Goal: Check status: Check status

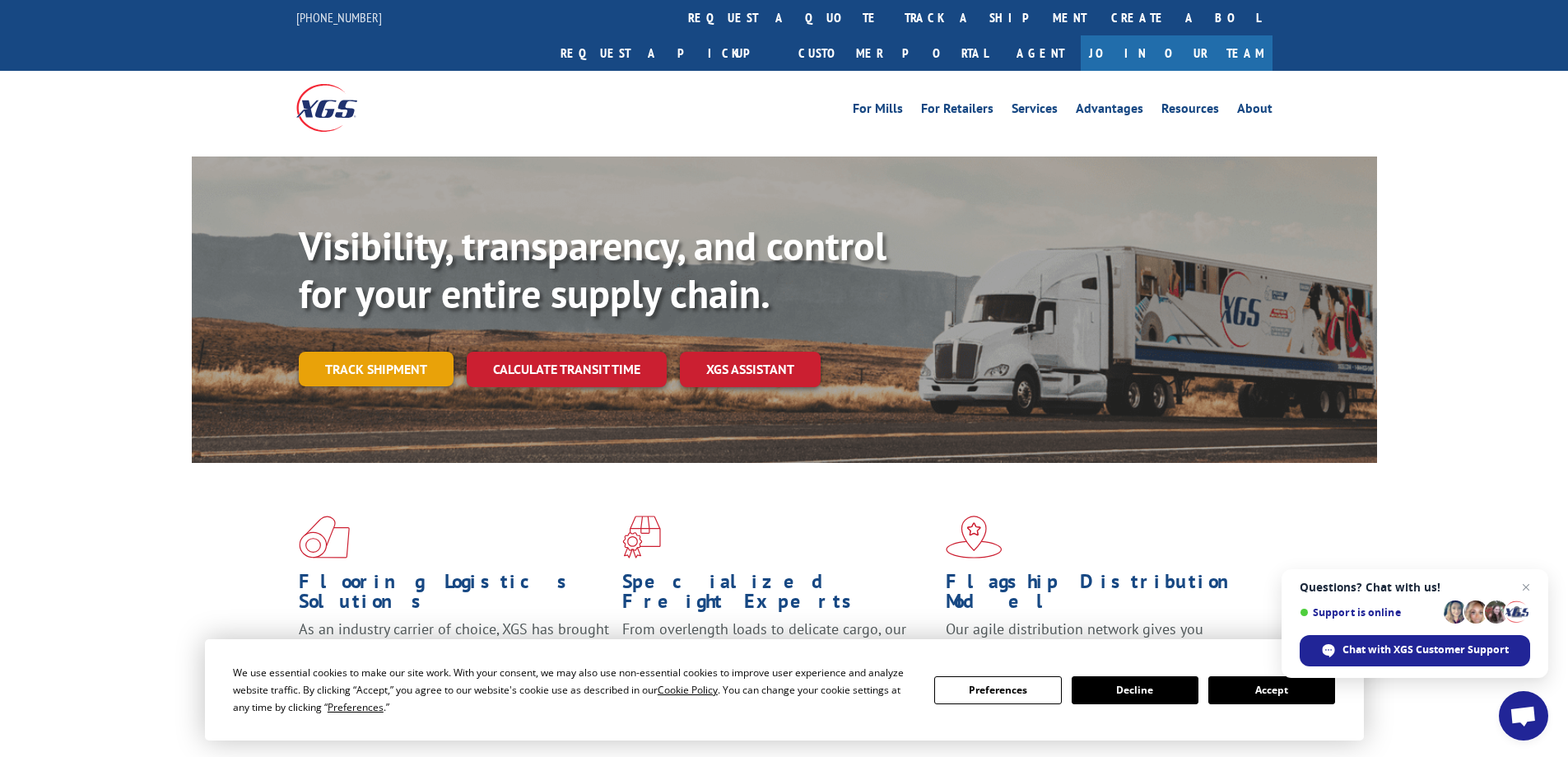
click at [386, 352] on link "Track shipment" at bounding box center [375, 369] width 154 height 35
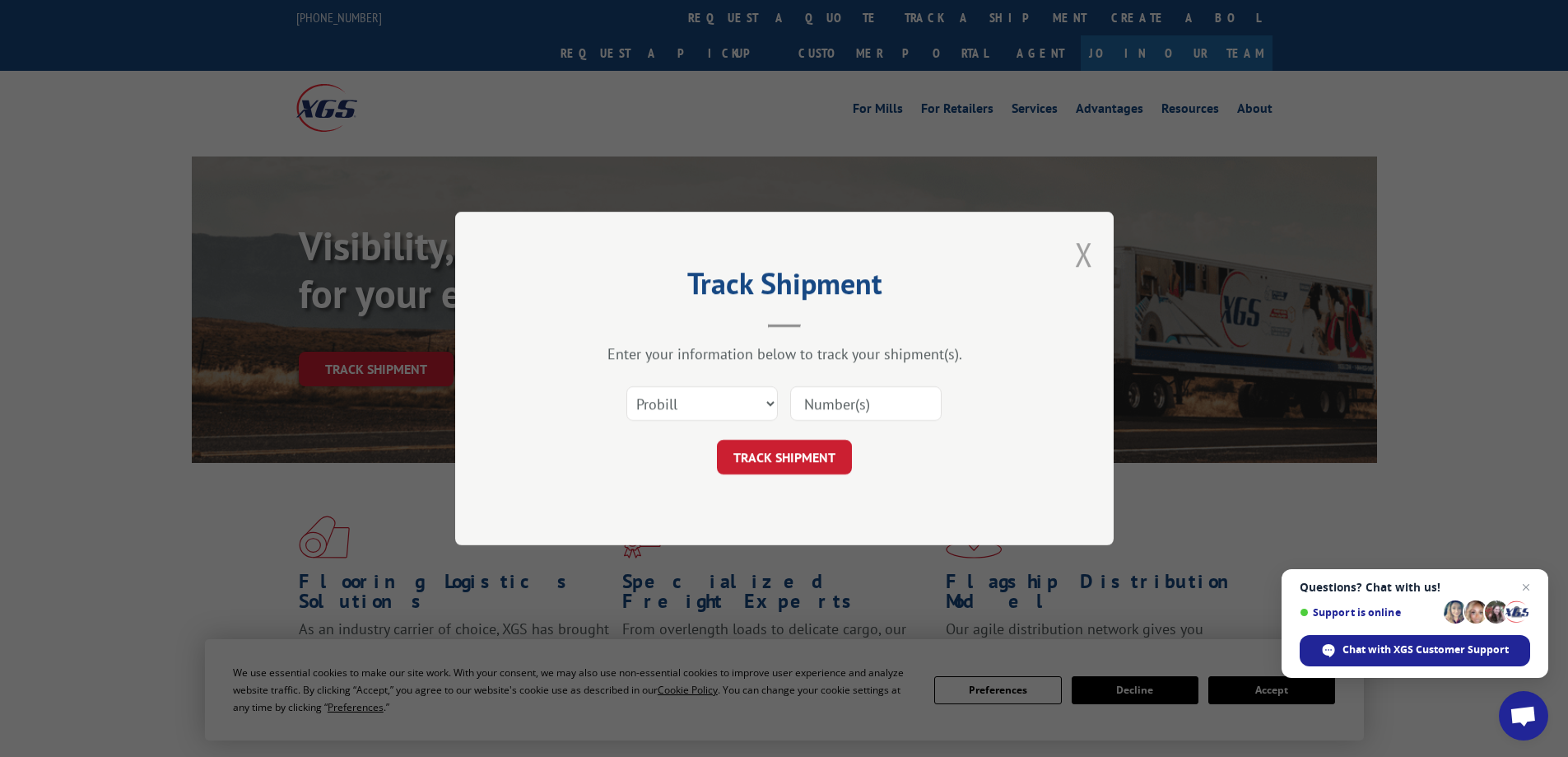
click at [1077, 263] on button "Close modal" at bounding box center [1084, 254] width 18 height 44
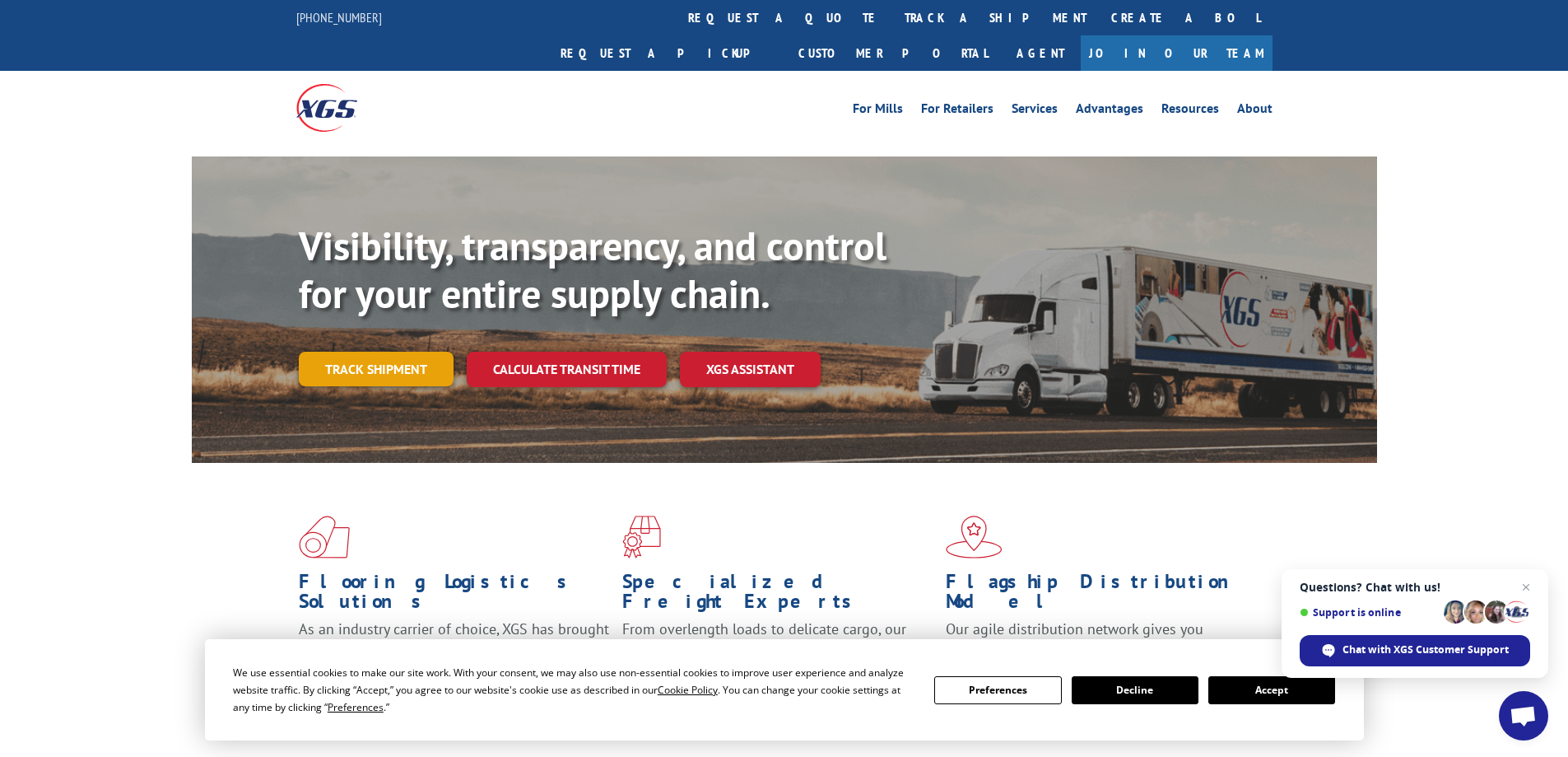
click at [393, 352] on link "Track shipment" at bounding box center [375, 369] width 154 height 35
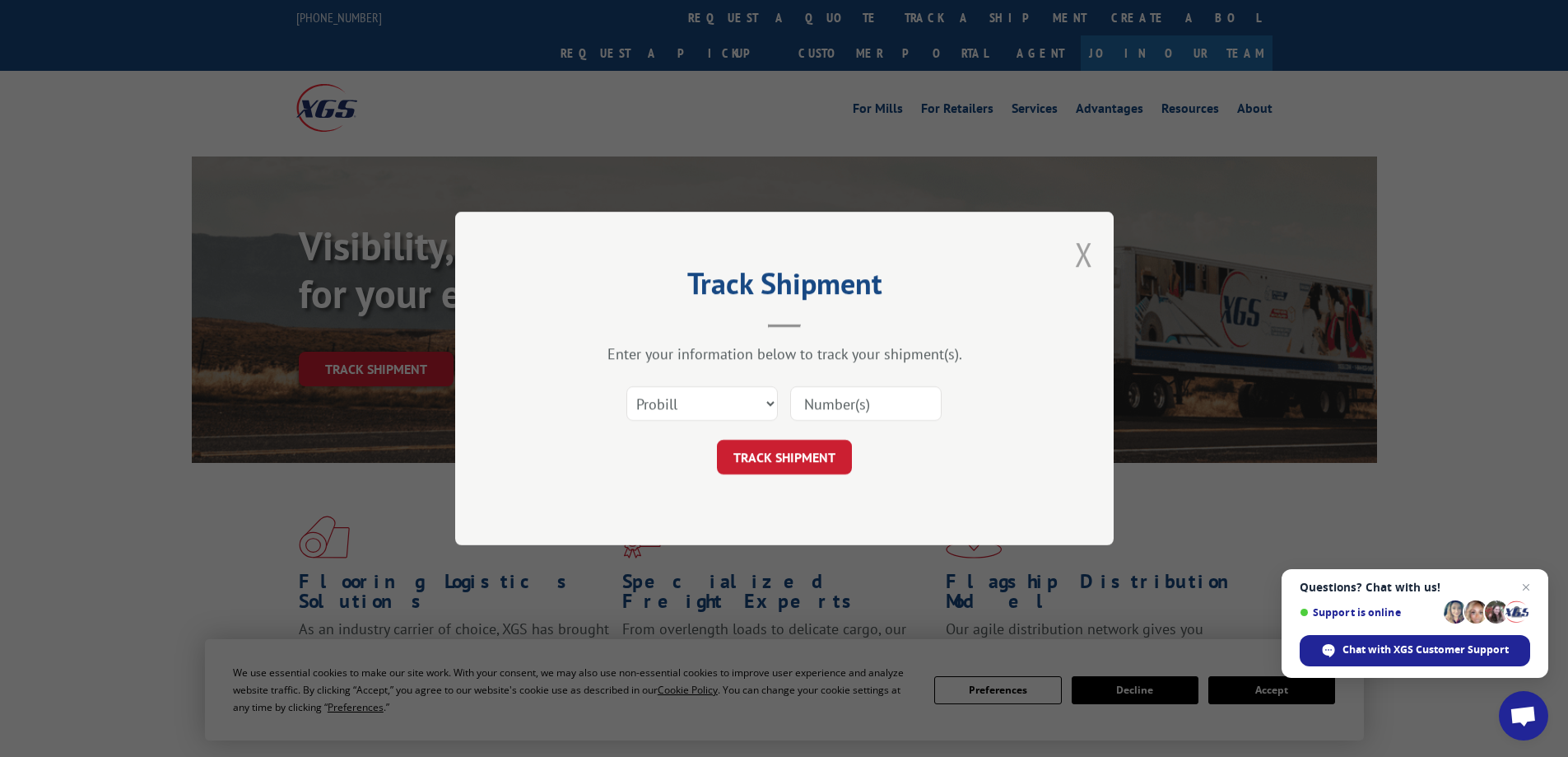
click at [1075, 259] on button "Close modal" at bounding box center [1084, 254] width 18 height 44
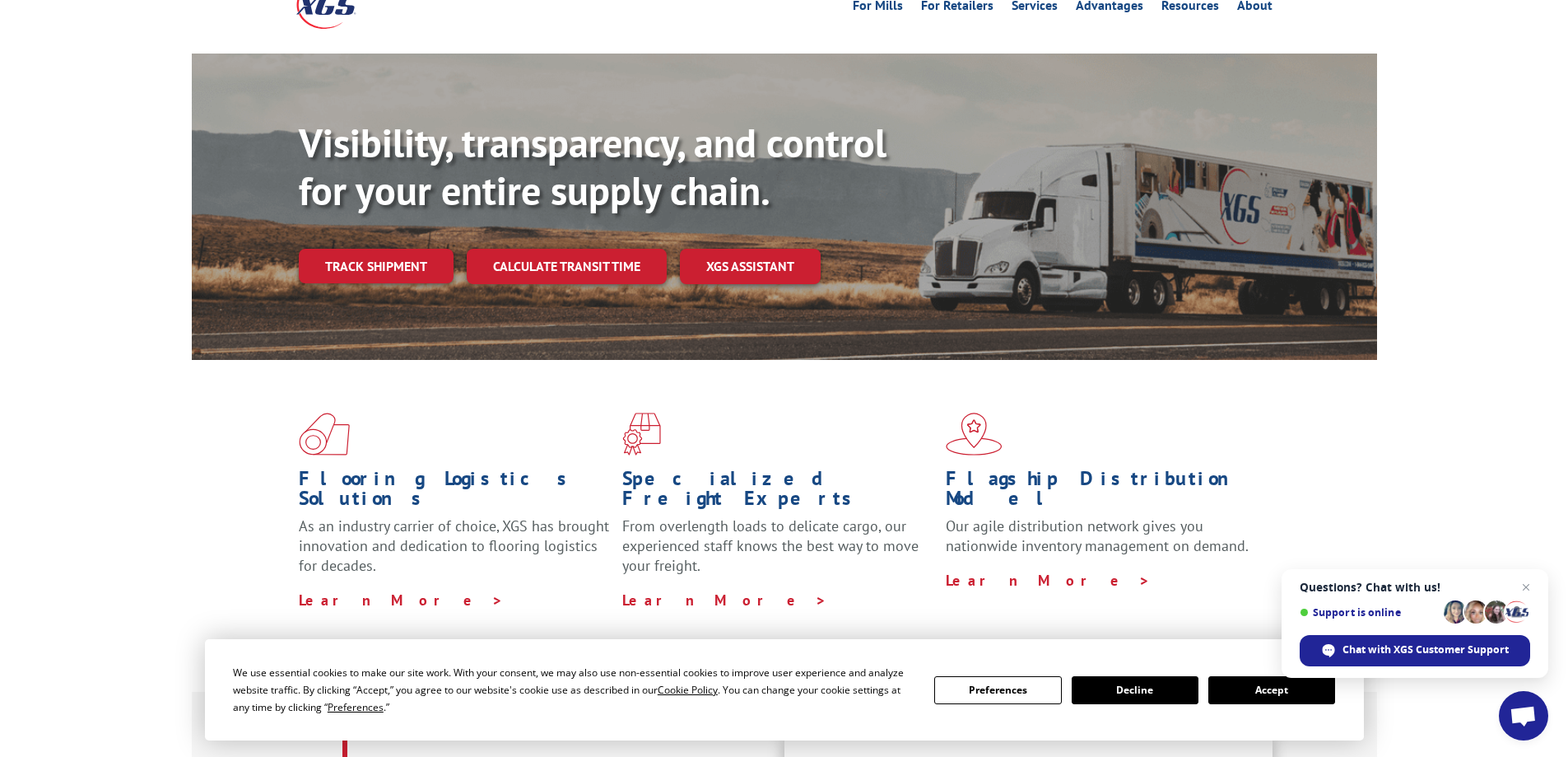
scroll to position [247, 0]
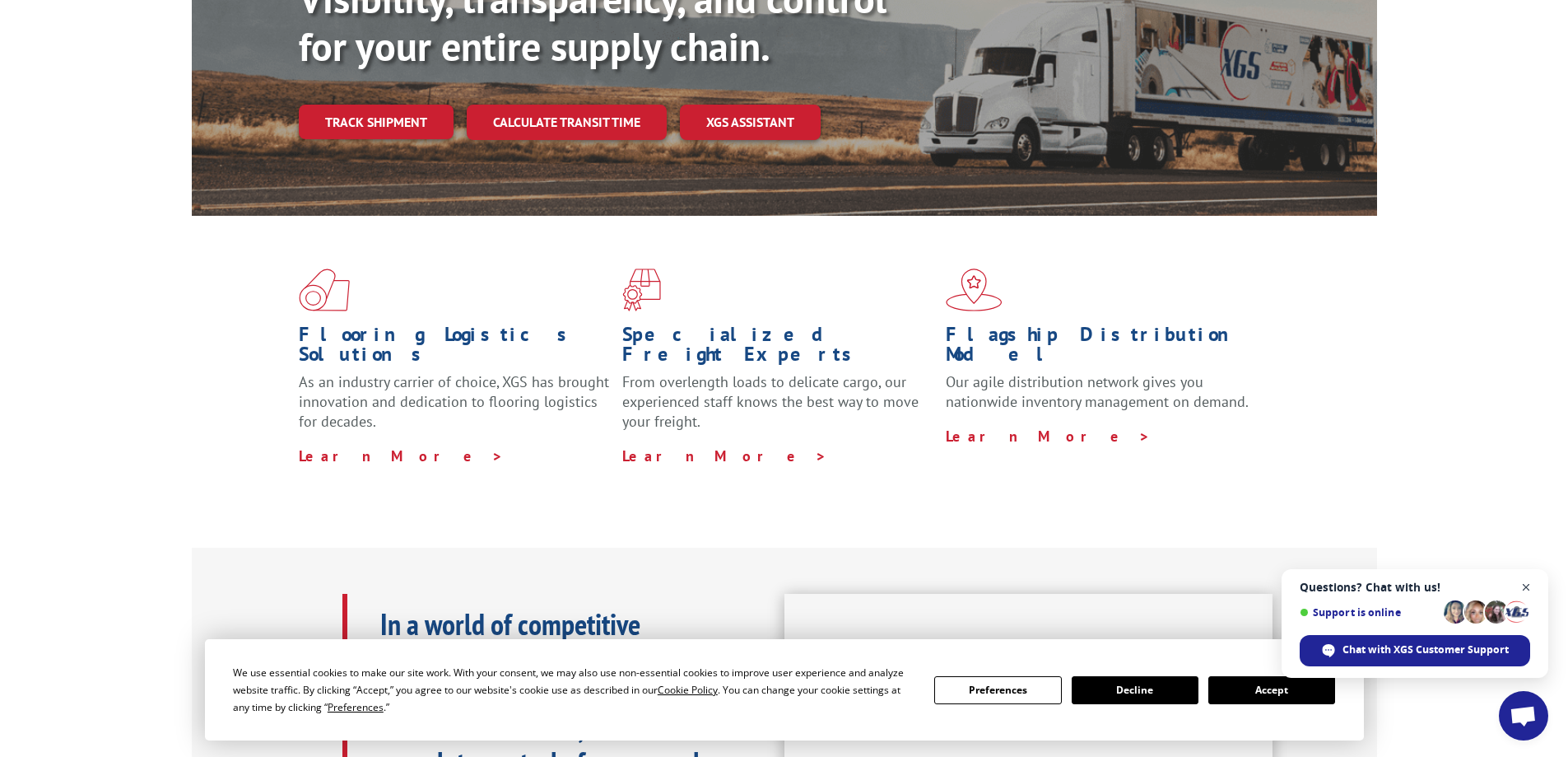
click at [1531, 589] on span "Close chat" at bounding box center [1527, 588] width 21 height 21
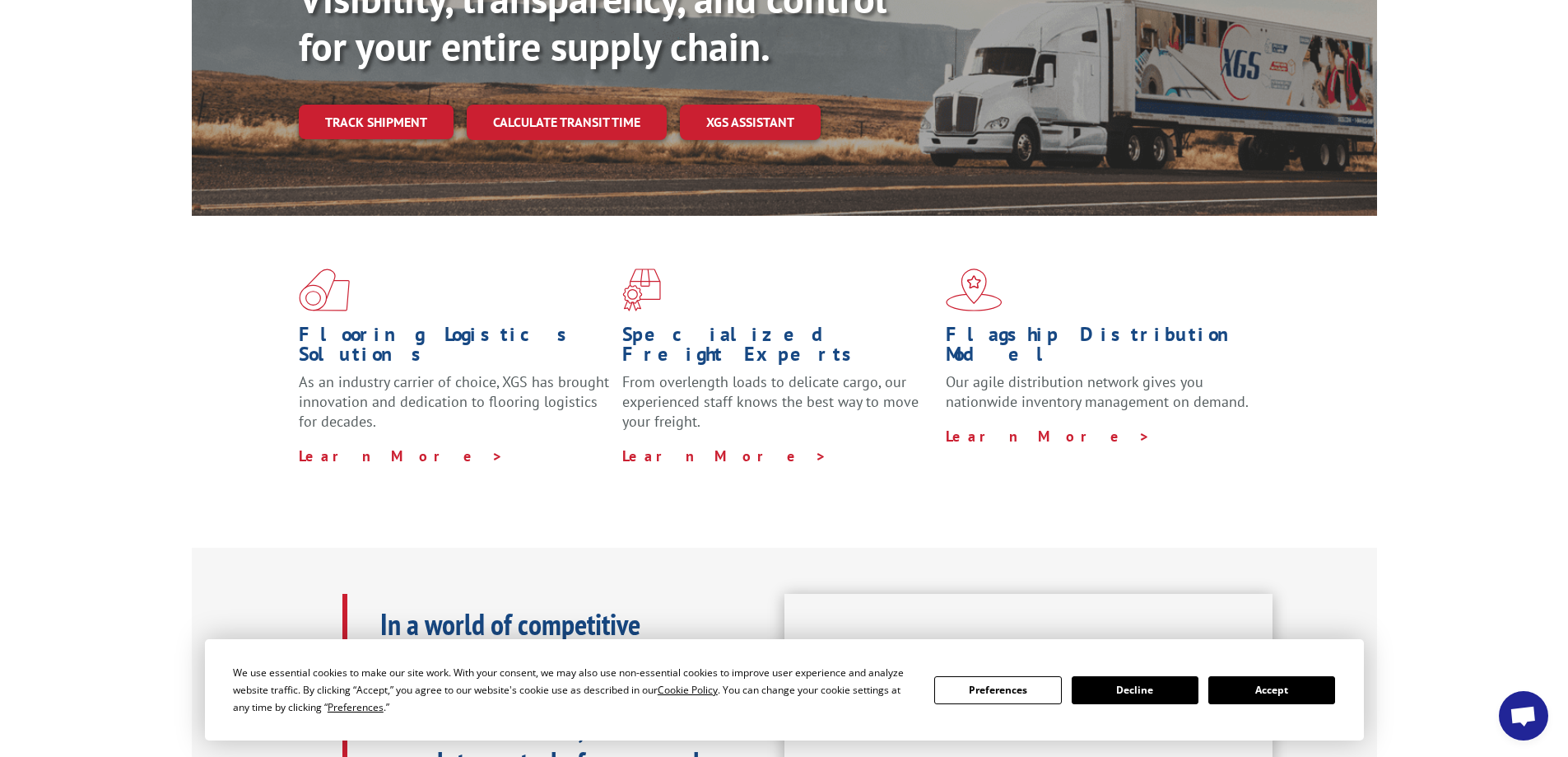
click at [1250, 699] on button "Accept" at bounding box center [1271, 691] width 127 height 28
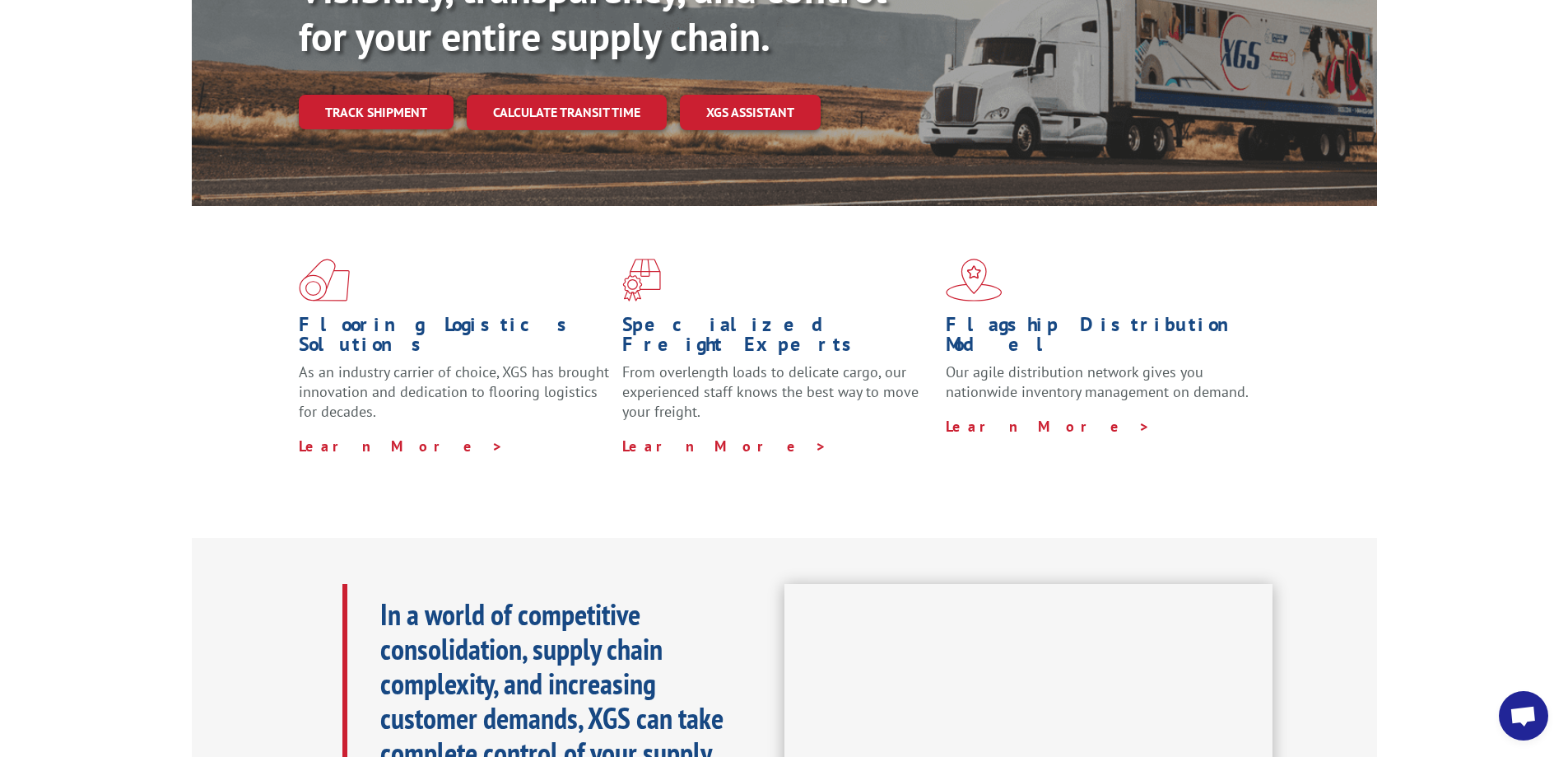
scroll to position [0, 0]
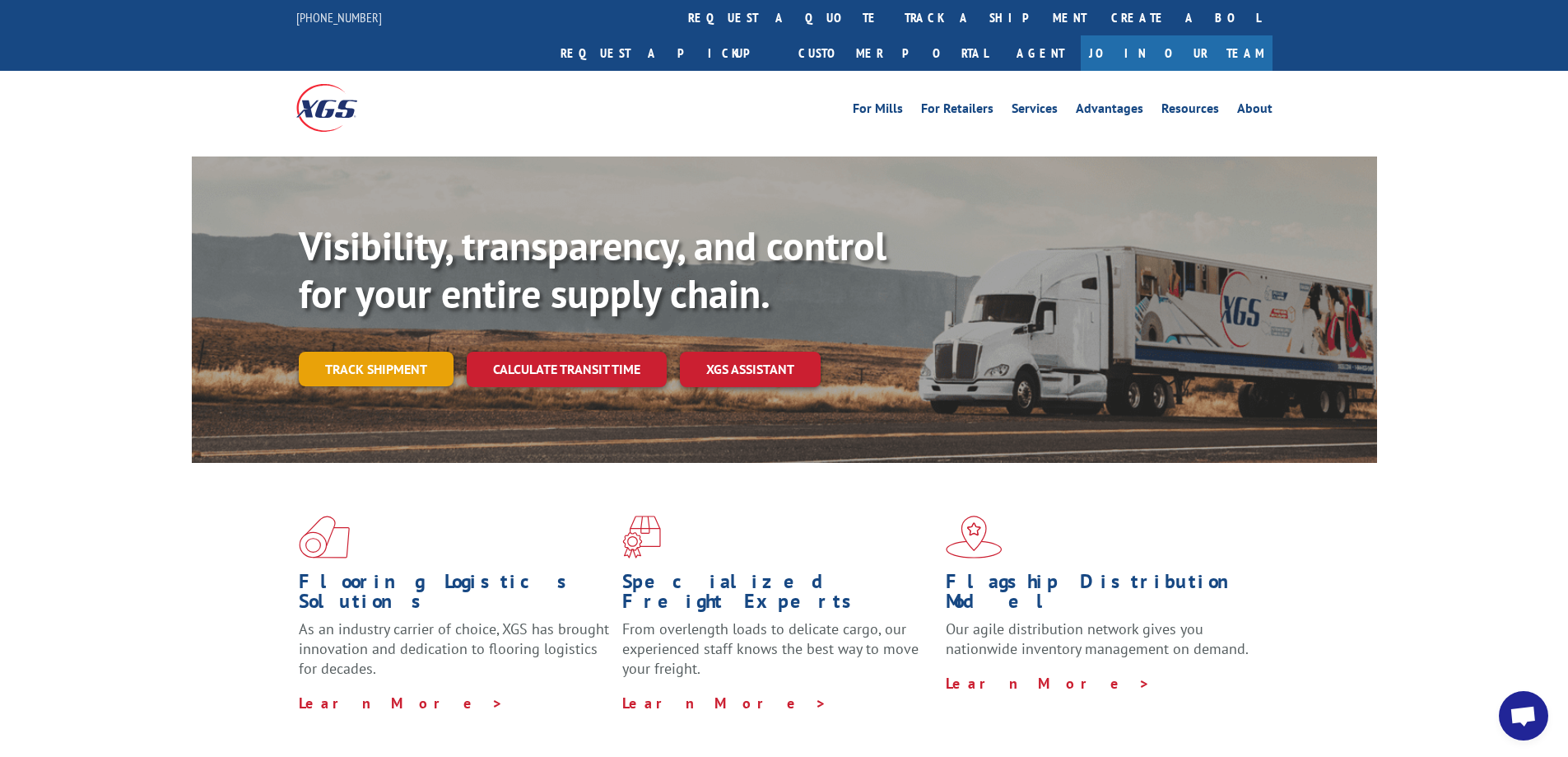
click at [427, 352] on link "Track shipment" at bounding box center [375, 369] width 154 height 35
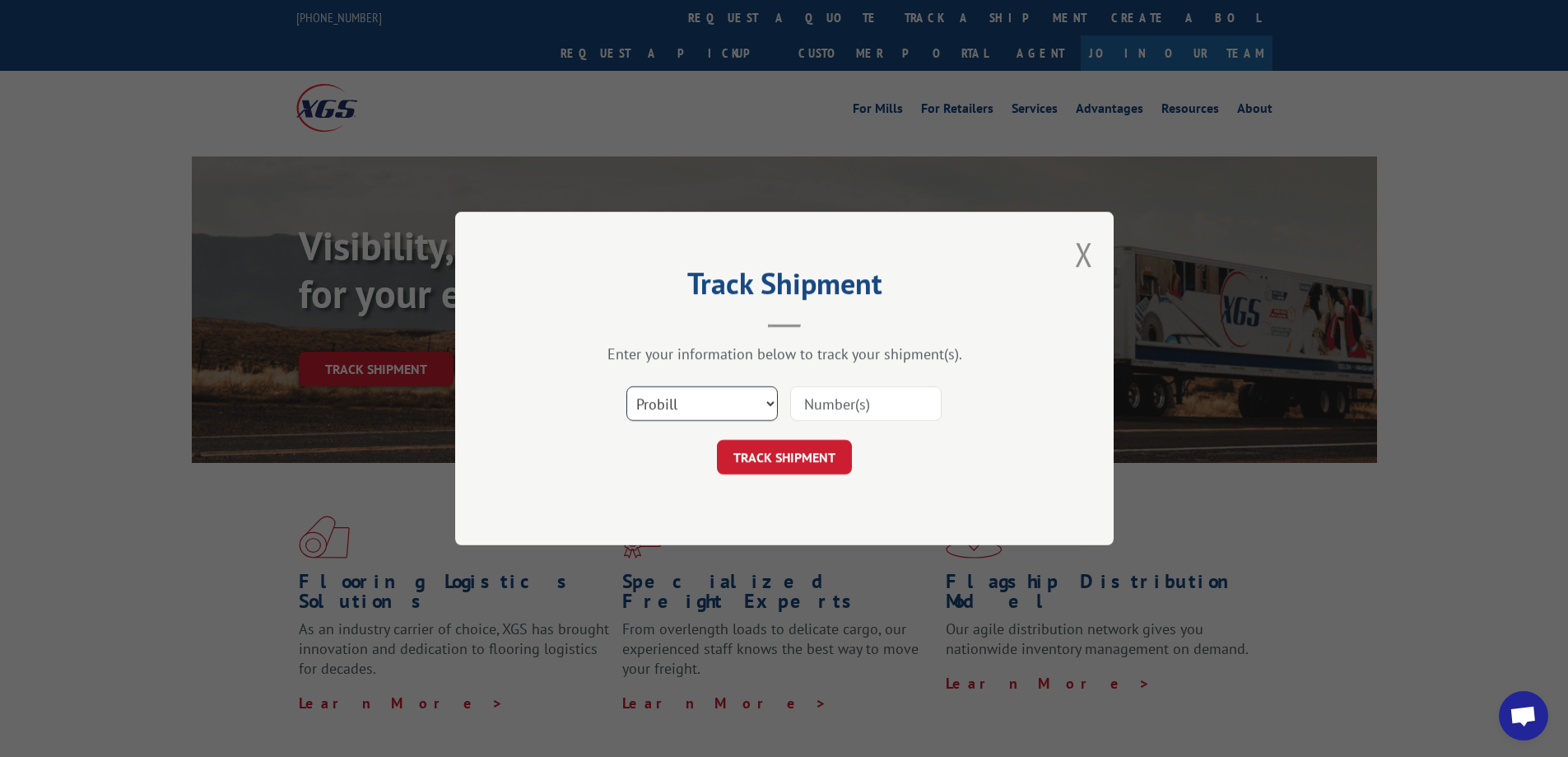
click at [695, 406] on select "Select category... Probill BOL PO" at bounding box center [702, 403] width 152 height 35
select select "po"
click at [627, 386] on select "Select category... Probill BOL PO" at bounding box center [702, 403] width 152 height 35
paste input "17691979"
type input "17691979"
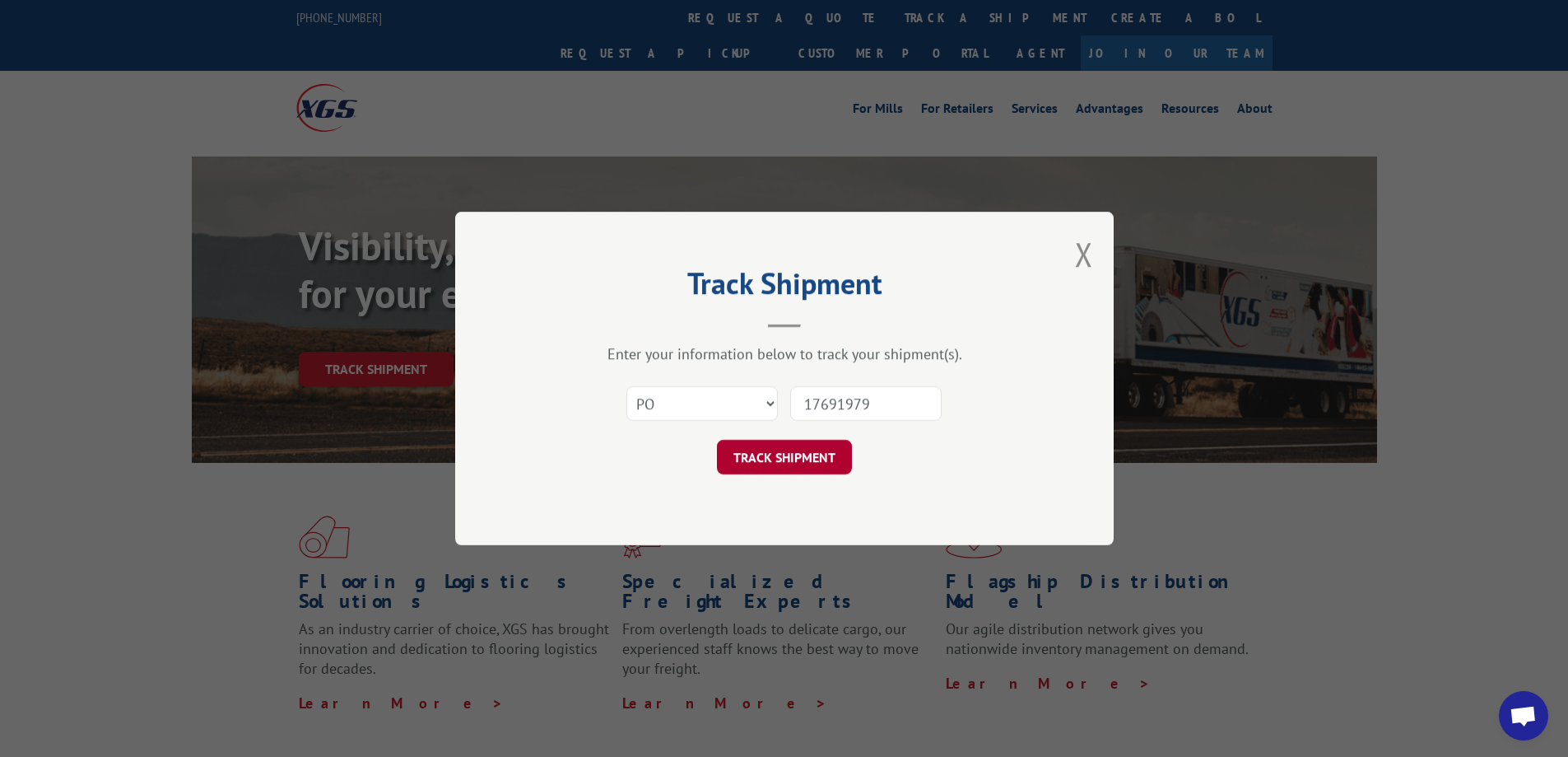
click at [818, 460] on button "TRACK SHIPMENT" at bounding box center [784, 458] width 135 height 35
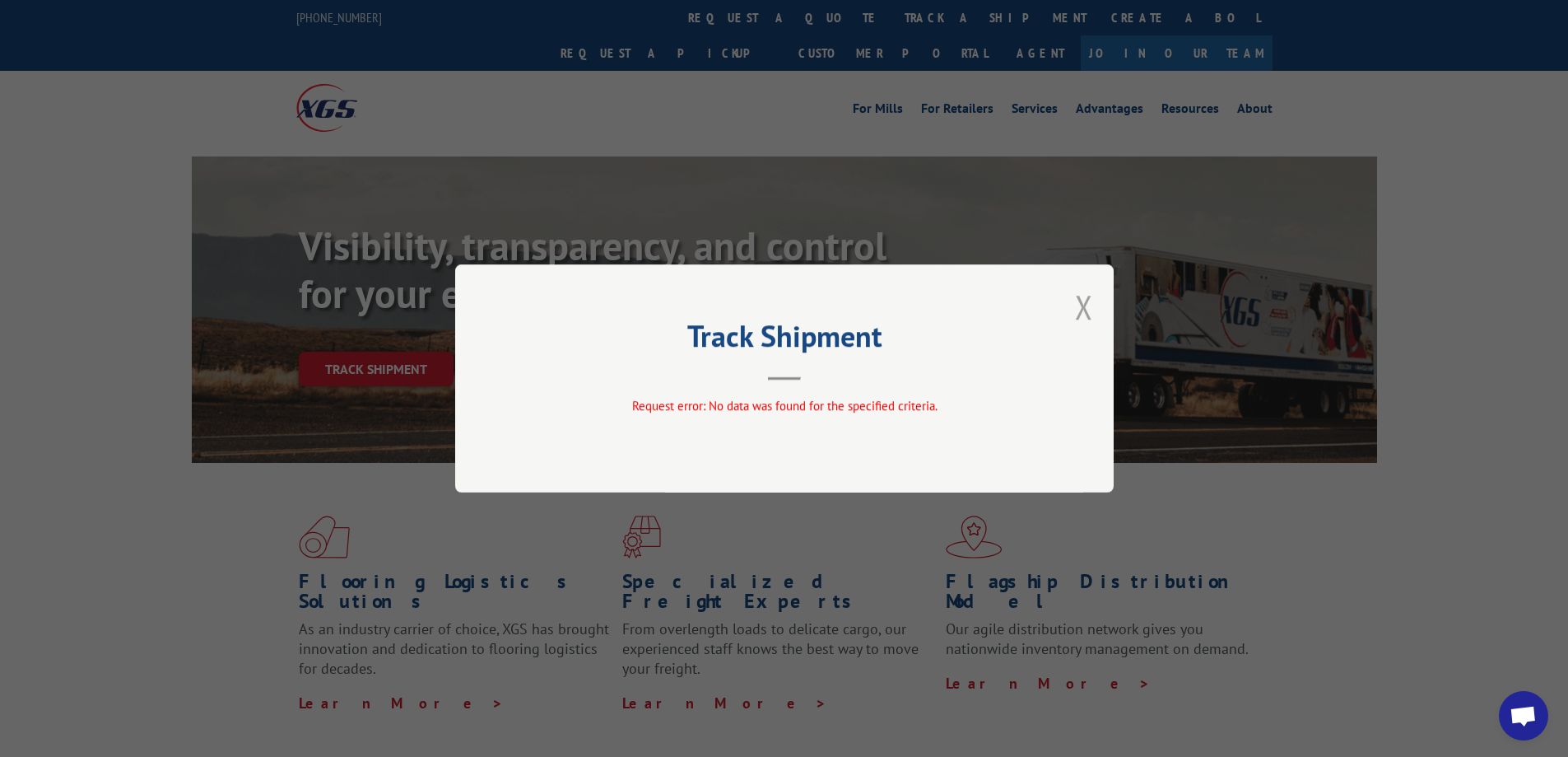
click at [1092, 305] on button "Close modal" at bounding box center [1084, 306] width 18 height 44
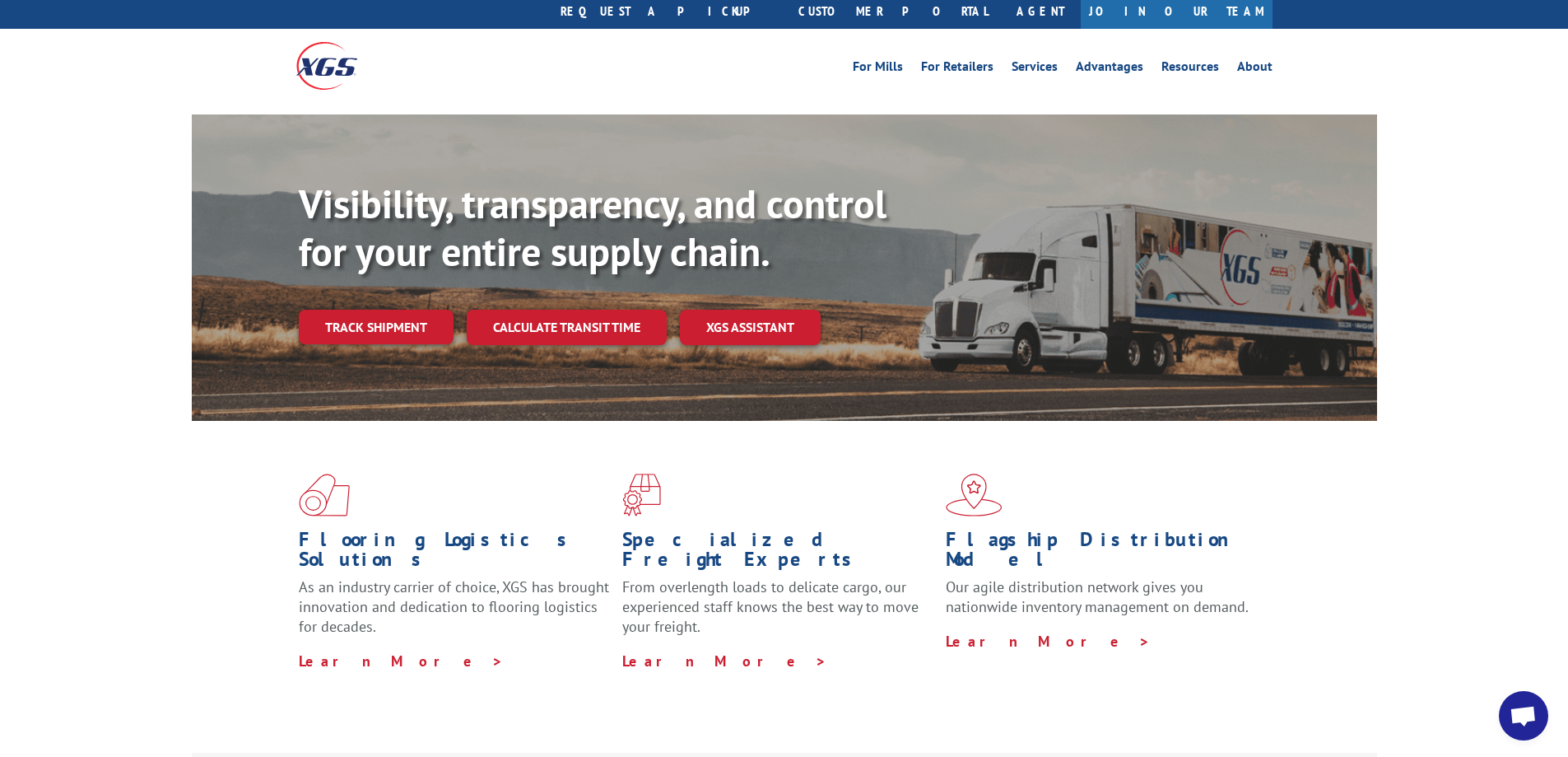
scroll to position [82, 0]
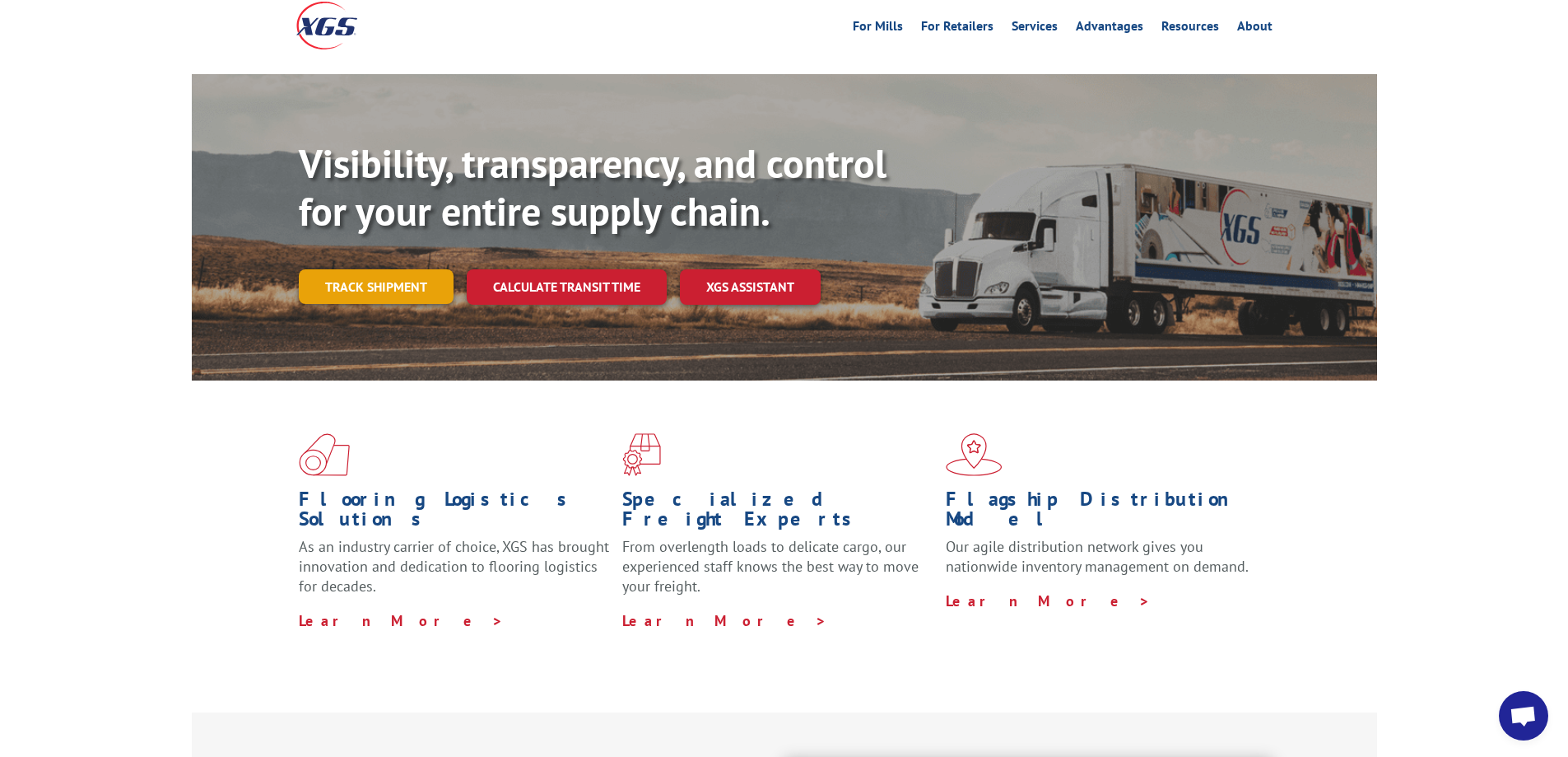
click at [384, 270] on link "Track shipment" at bounding box center [375, 287] width 154 height 35
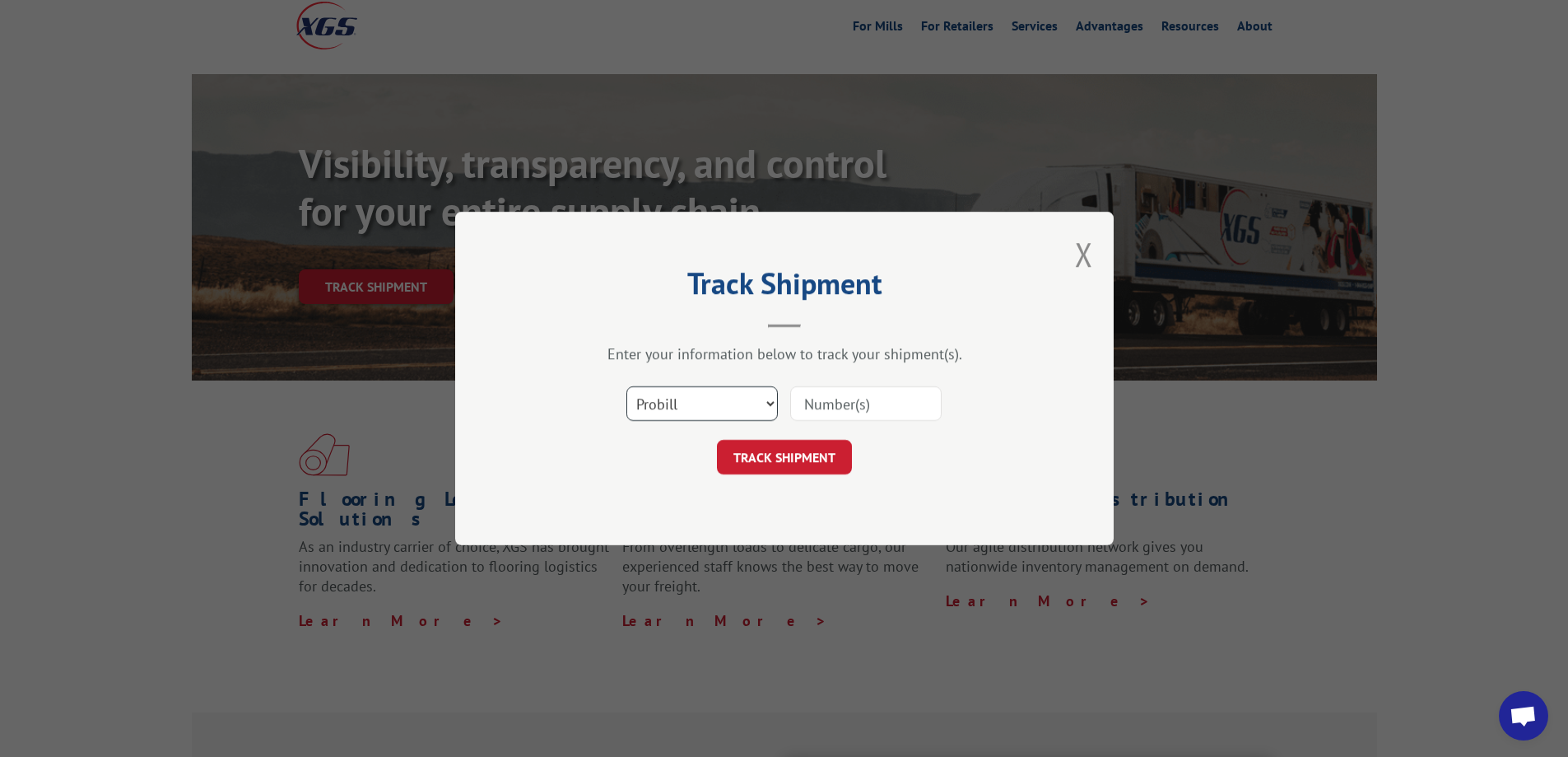
click at [709, 395] on select "Select category... Probill BOL PO" at bounding box center [702, 403] width 152 height 35
click at [627, 386] on select "Select category... Probill BOL PO" at bounding box center [702, 403] width 152 height 35
drag, startPoint x: 706, startPoint y: 401, endPoint x: 706, endPoint y: 415, distance: 14.0
click at [706, 401] on select "Select category... Probill BOL PO" at bounding box center [702, 403] width 152 height 35
select select "bol"
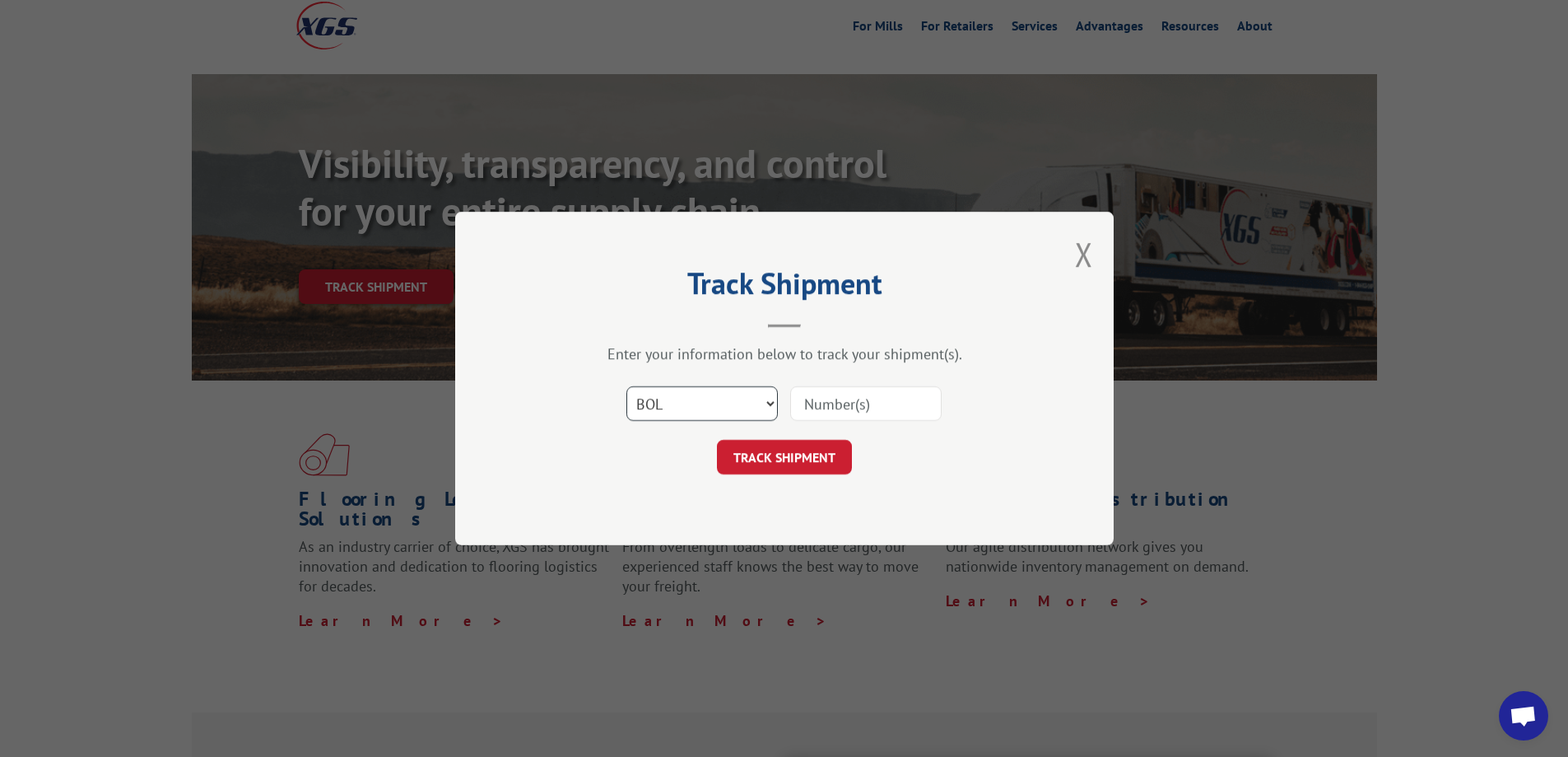
click at [627, 386] on select "Select category... Probill BOL PO" at bounding box center [702, 403] width 152 height 35
paste input "17691979"
type input "17691979"
click at [804, 461] on button "TRACK SHIPMENT" at bounding box center [784, 458] width 135 height 35
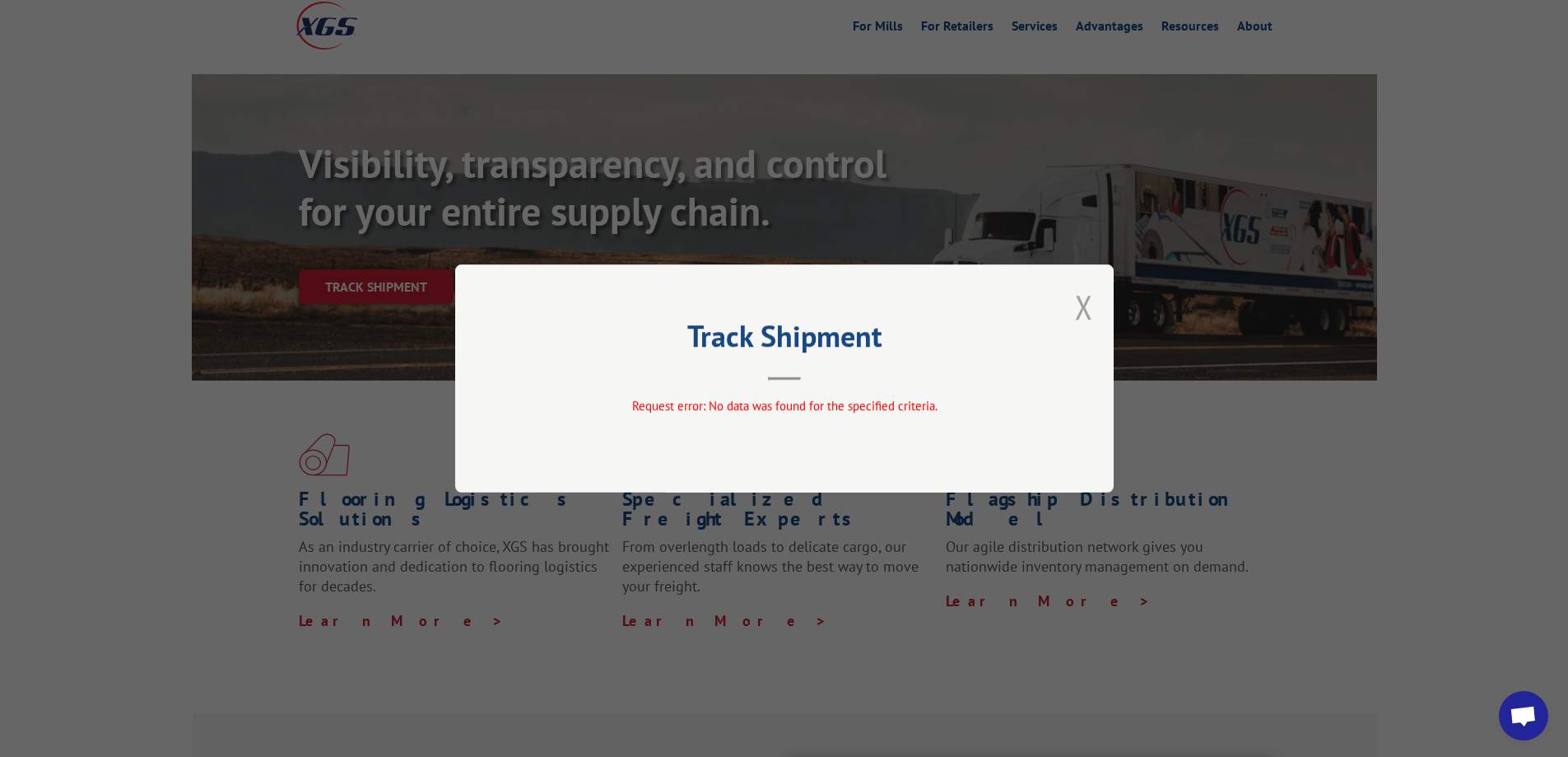
click at [1084, 306] on button "Close modal" at bounding box center [1084, 306] width 18 height 44
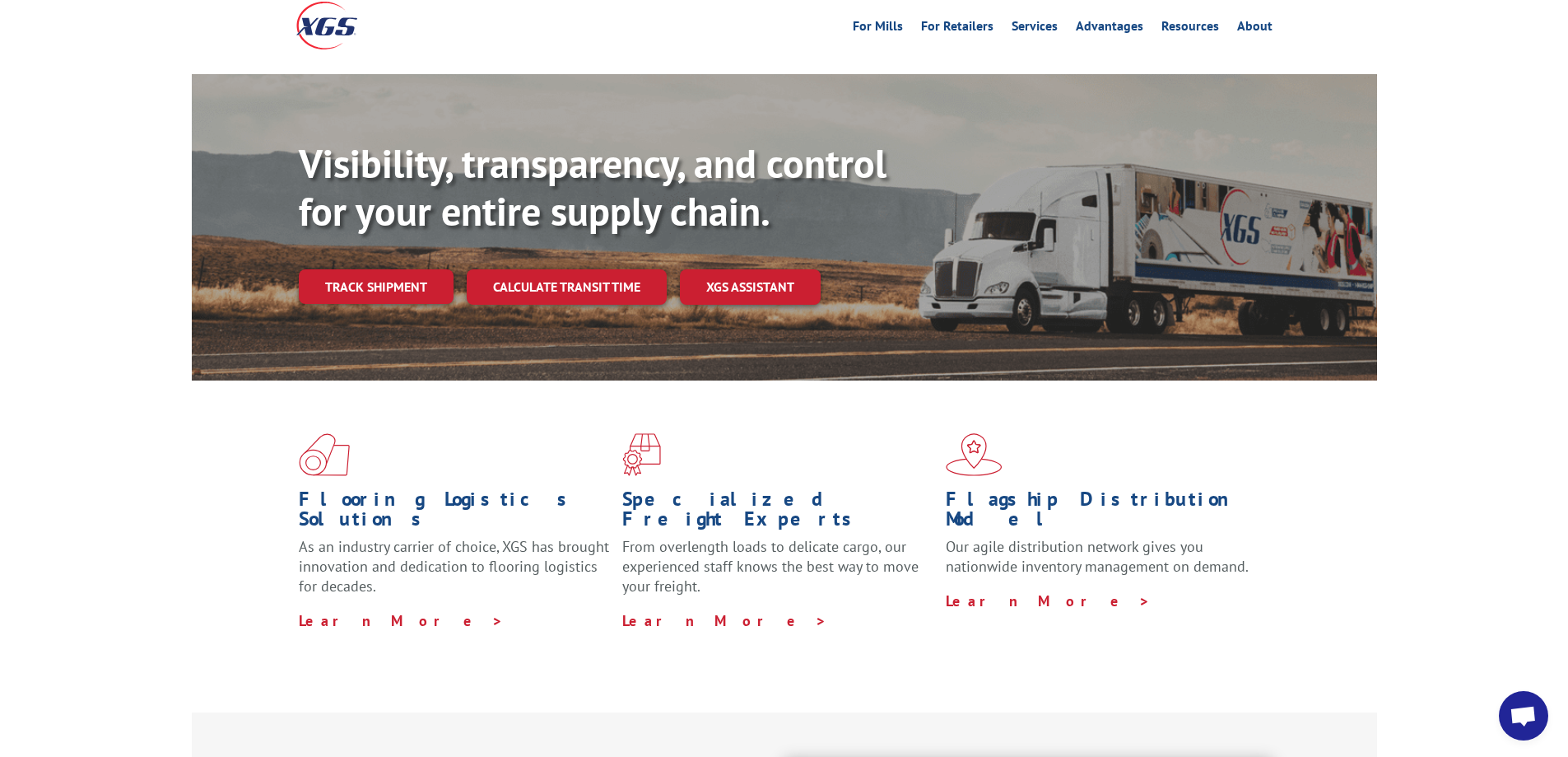
click at [375, 270] on link "Track shipment" at bounding box center [375, 287] width 154 height 35
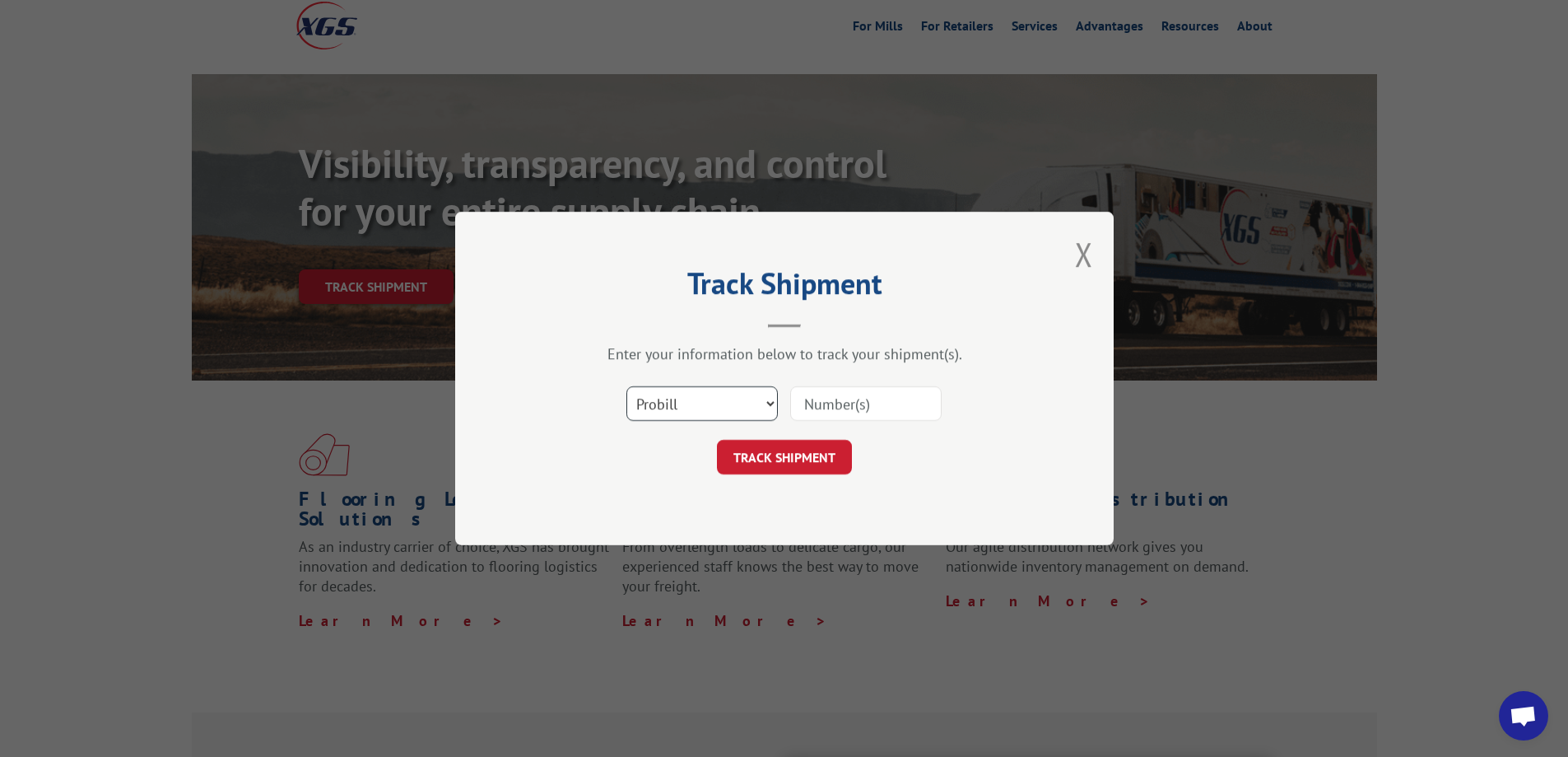
click at [705, 402] on select "Select category... Probill BOL PO" at bounding box center [702, 403] width 152 height 35
select select "po"
click at [627, 386] on select "Select category... Probill BOL PO" at bounding box center [702, 403] width 152 height 35
paste input "17691979"
type input "17691979"
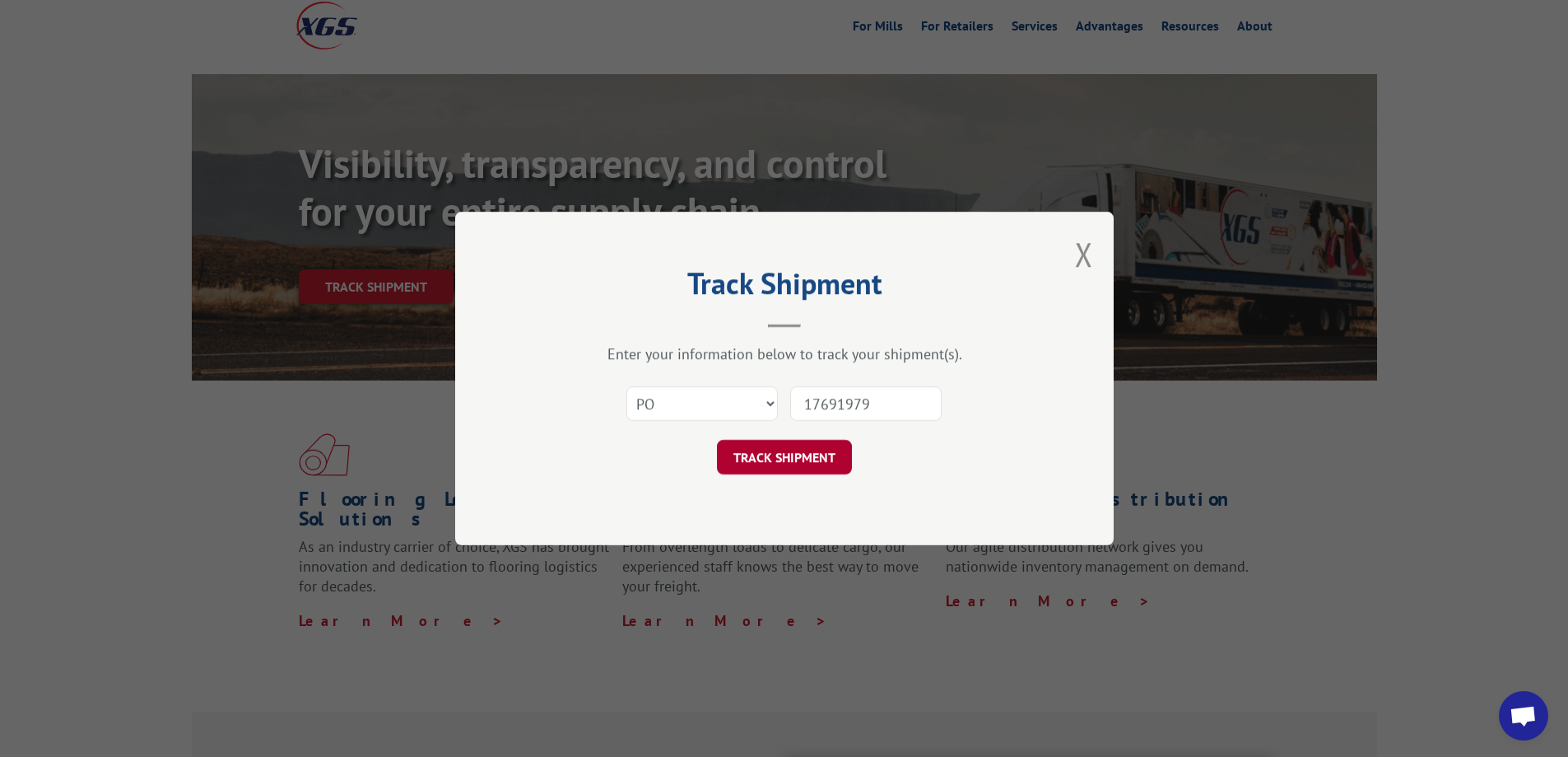
click at [777, 466] on button "TRACK SHIPMENT" at bounding box center [784, 458] width 135 height 35
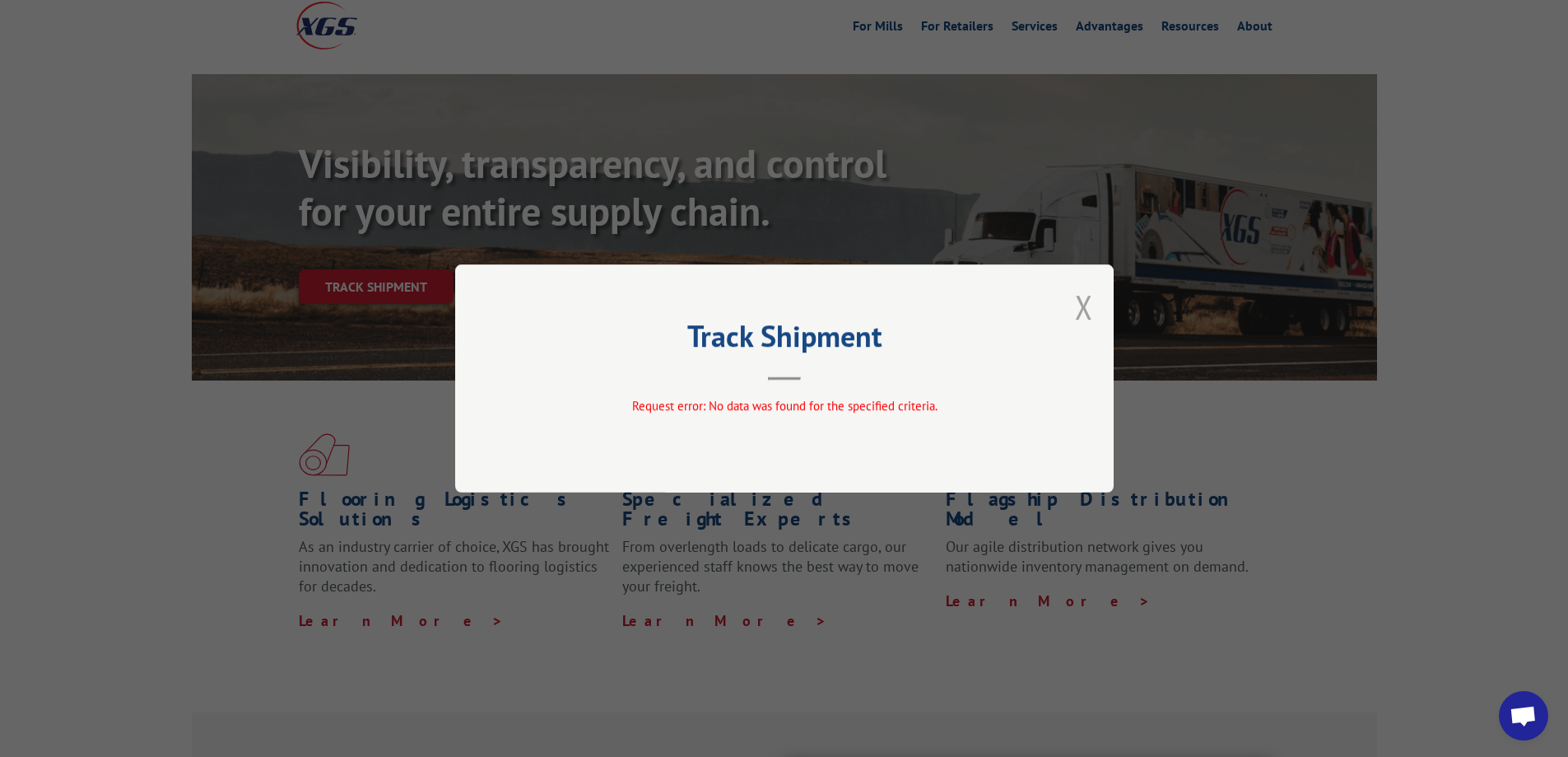
click at [1083, 315] on button "Close modal" at bounding box center [1084, 306] width 18 height 44
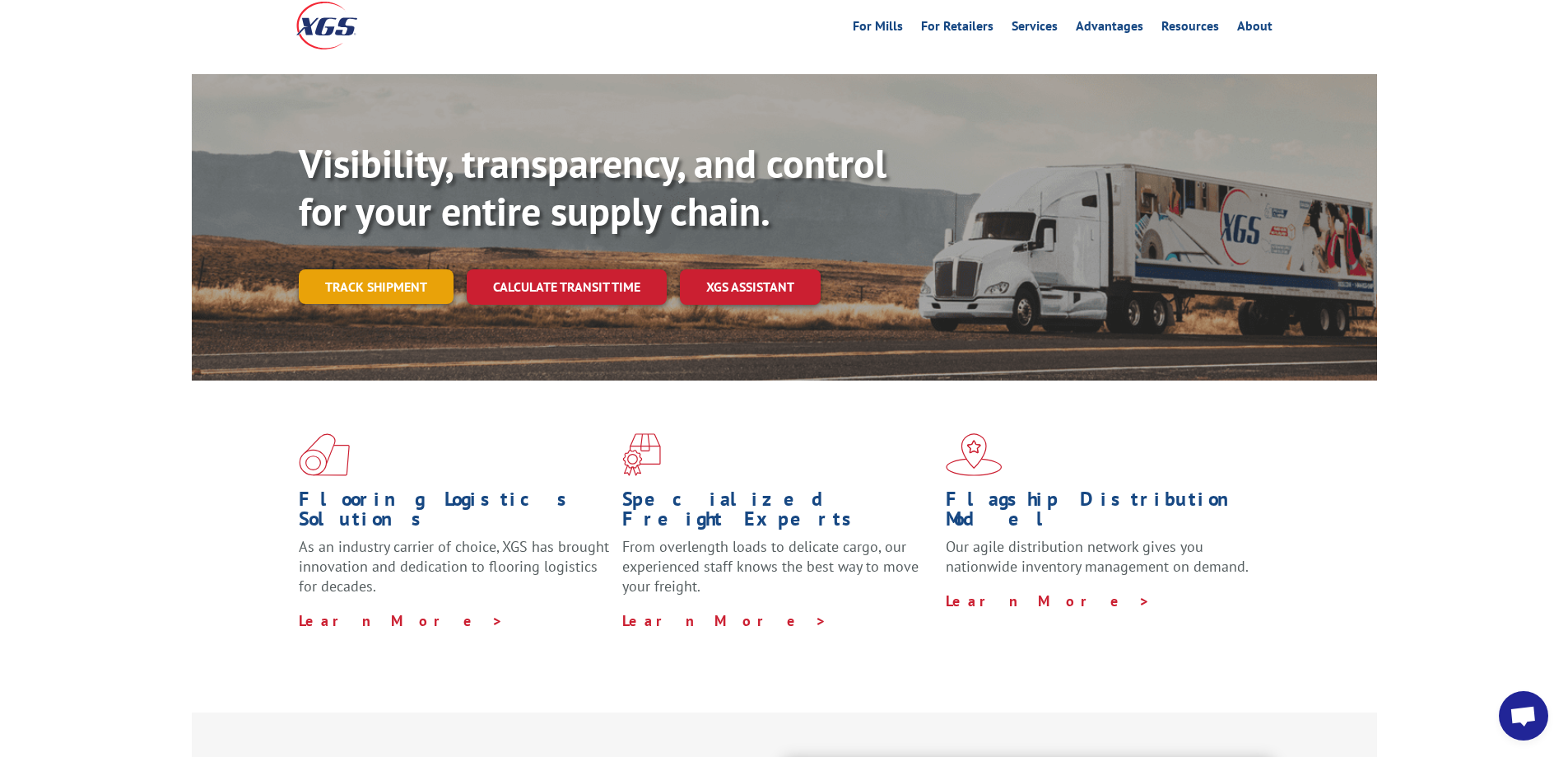
click at [332, 270] on link "Track shipment" at bounding box center [375, 287] width 154 height 35
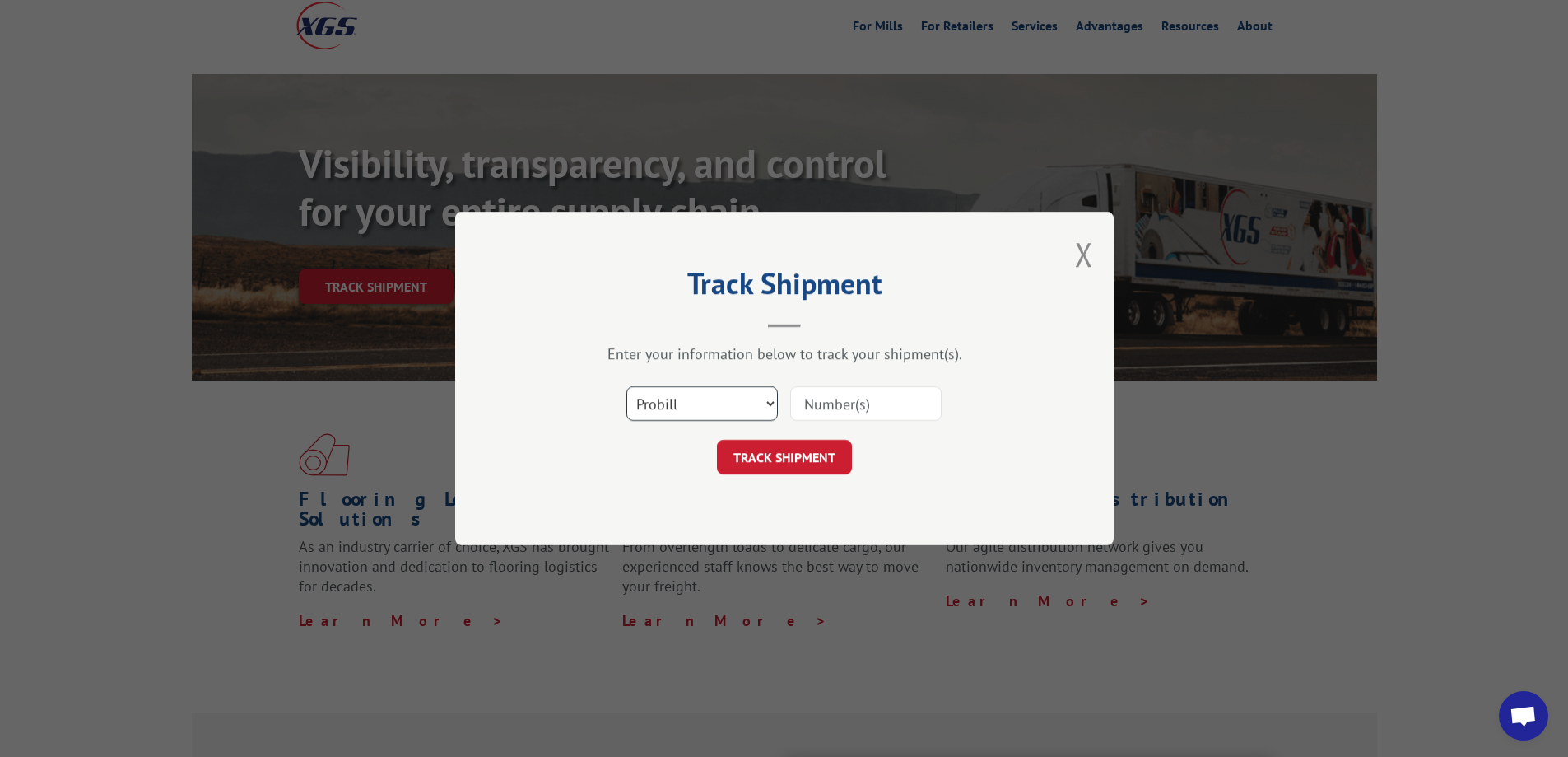
drag, startPoint x: 692, startPoint y: 412, endPoint x: 684, endPoint y: 414, distance: 8.2
click at [692, 412] on select "Select category... Probill BOL PO" at bounding box center [702, 403] width 152 height 35
select select "bol"
click at [627, 386] on select "Select category... Probill BOL PO" at bounding box center [702, 403] width 152 height 35
paste input "1705212160"
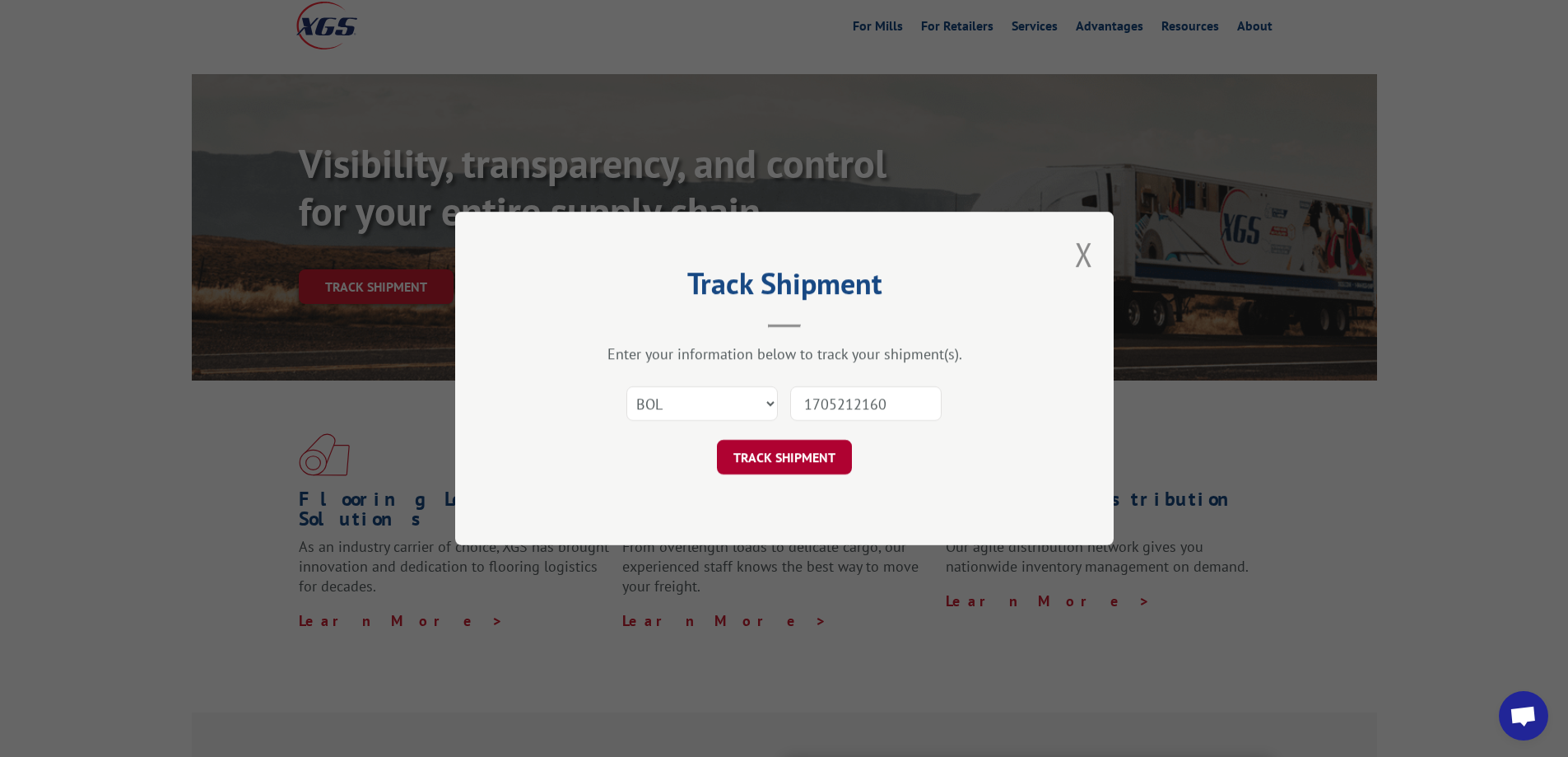
type input "1705212160"
click at [790, 448] on button "TRACK SHIPMENT" at bounding box center [784, 458] width 135 height 35
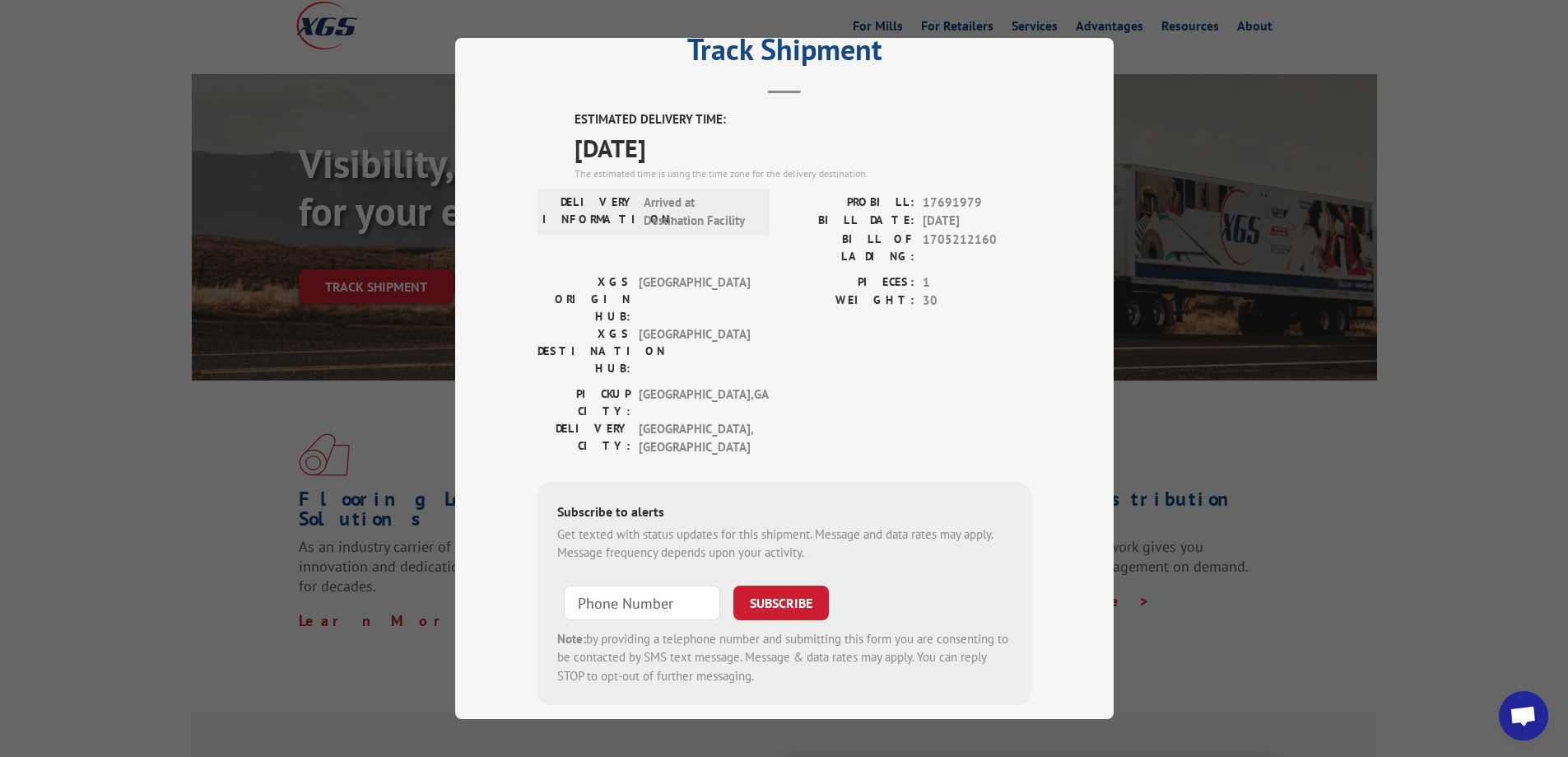
scroll to position [0, 0]
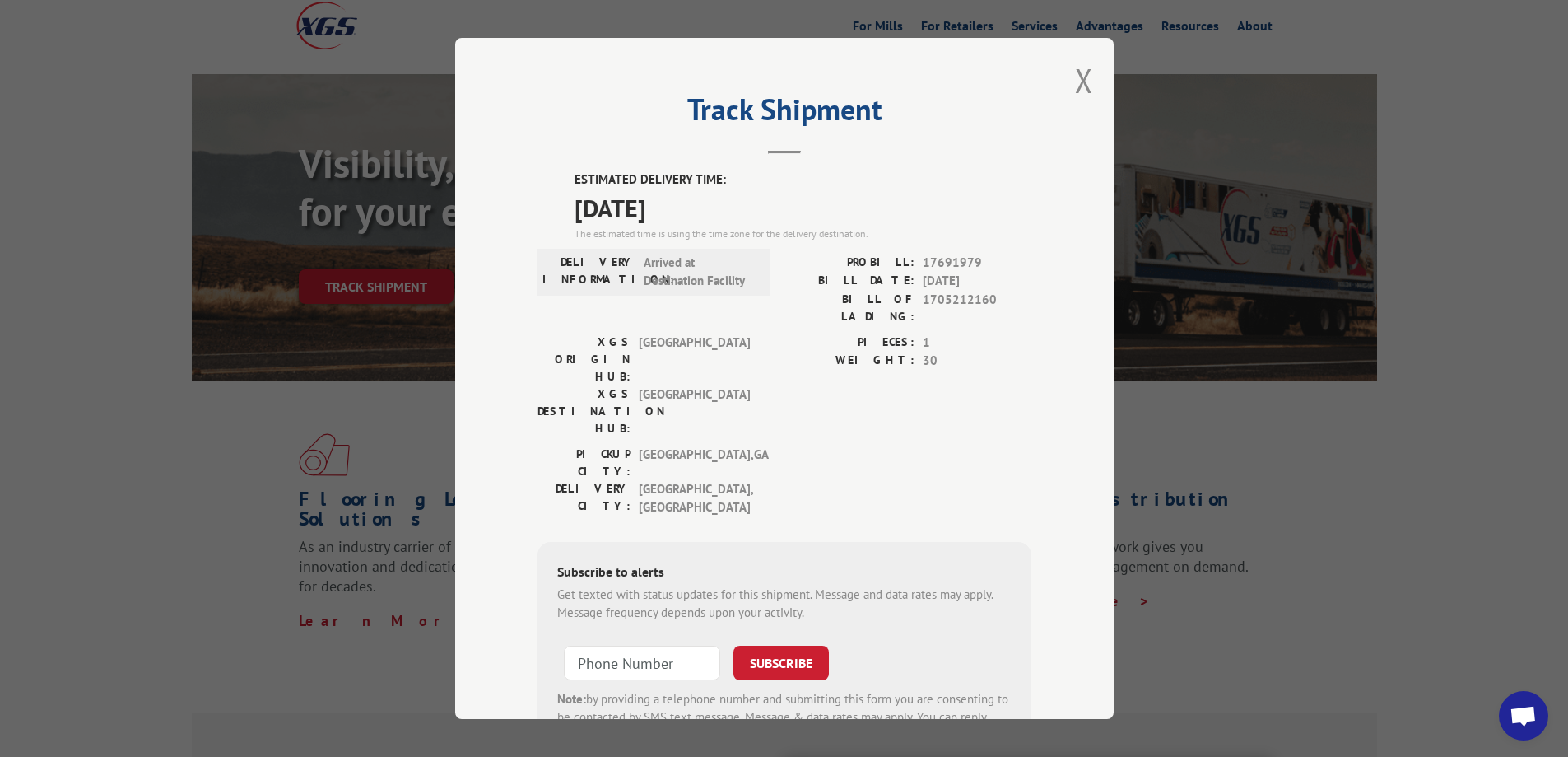
click at [935, 303] on span "1705212160" at bounding box center [977, 308] width 109 height 35
click at [767, 148] on header "Track Shipment" at bounding box center [784, 126] width 494 height 56
click at [770, 150] on header "Track Shipment" at bounding box center [784, 126] width 494 height 56
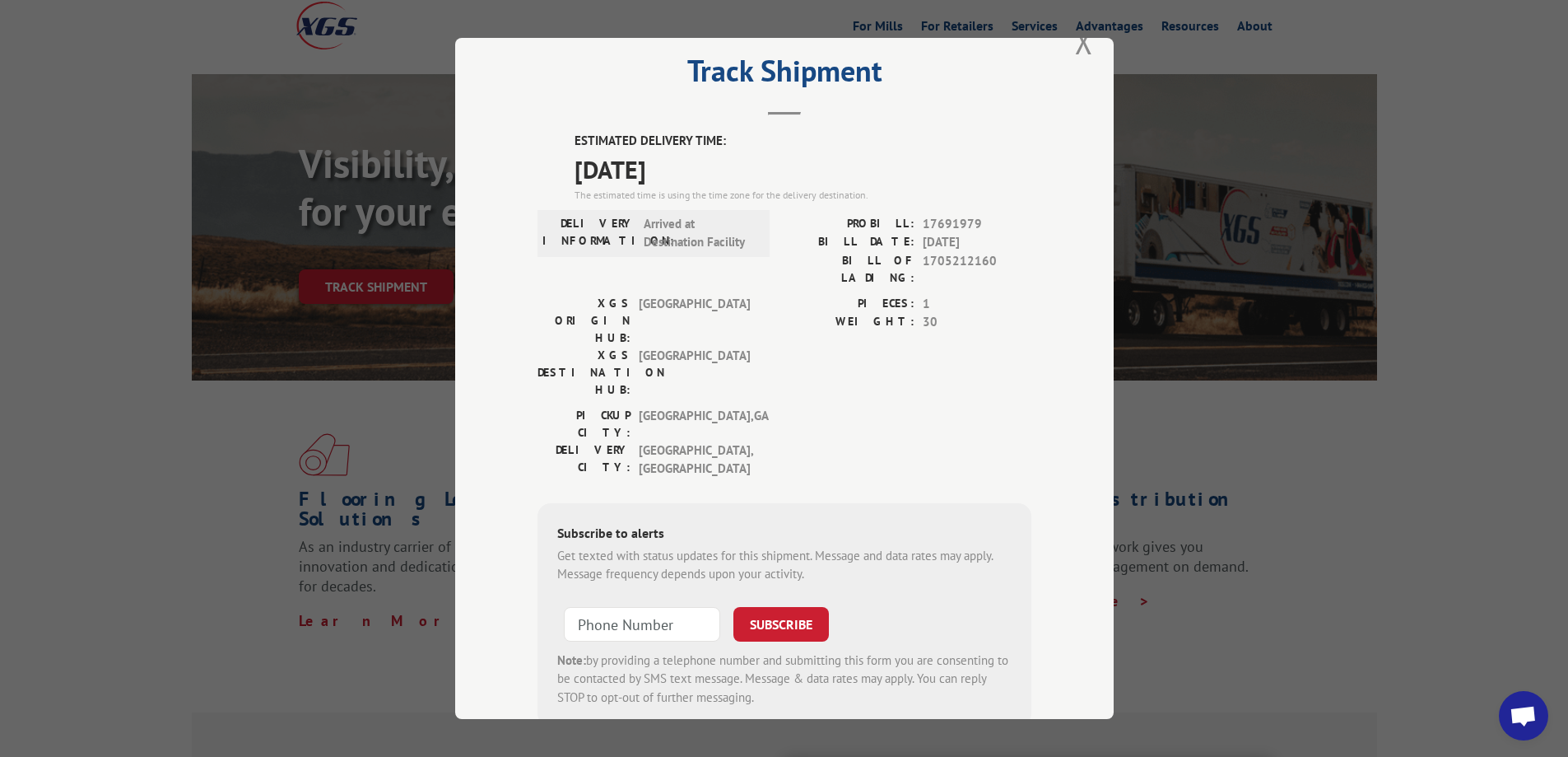
scroll to position [60, 0]
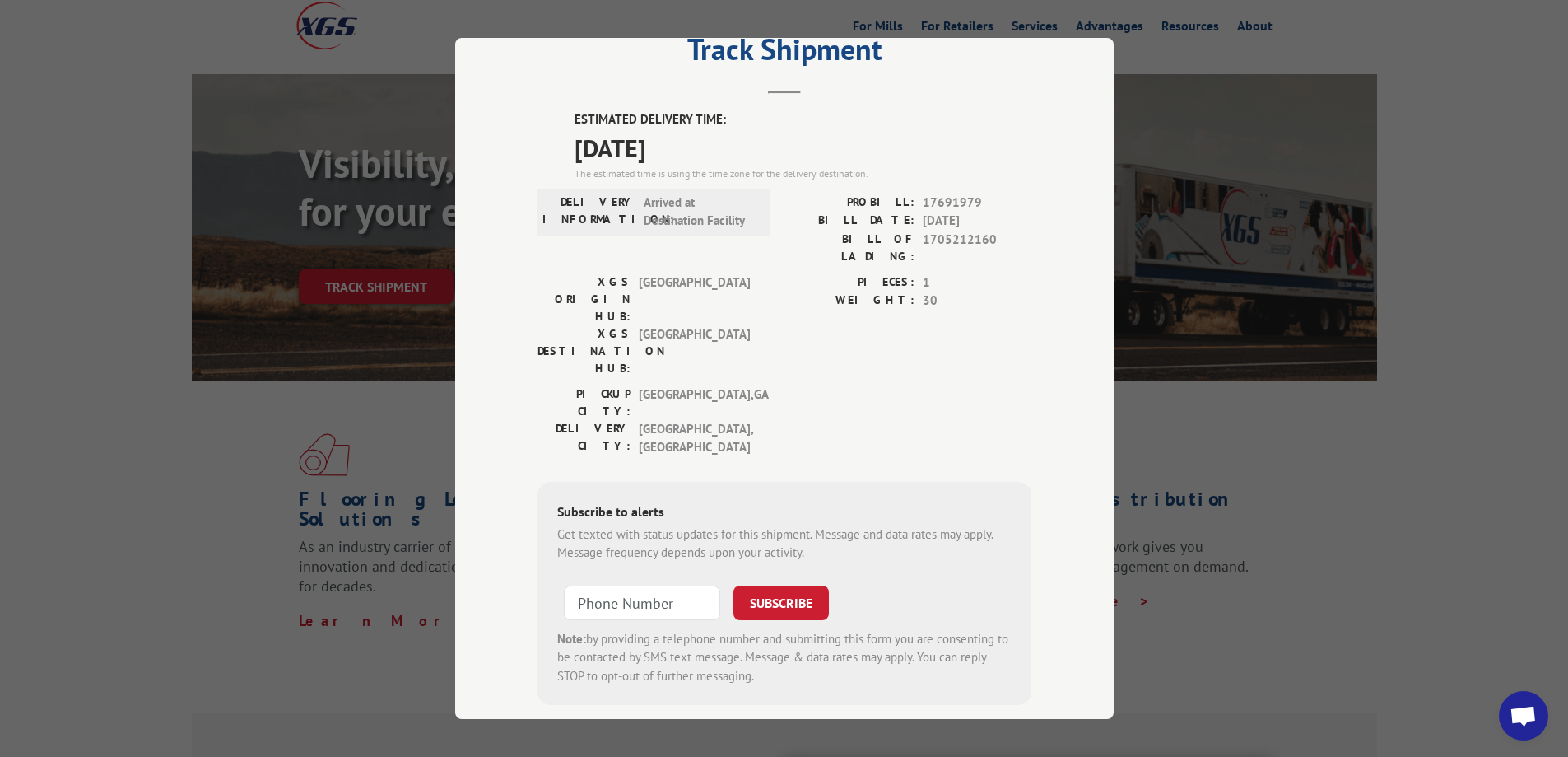
click at [770, 138] on span "[DATE]" at bounding box center [804, 148] width 457 height 37
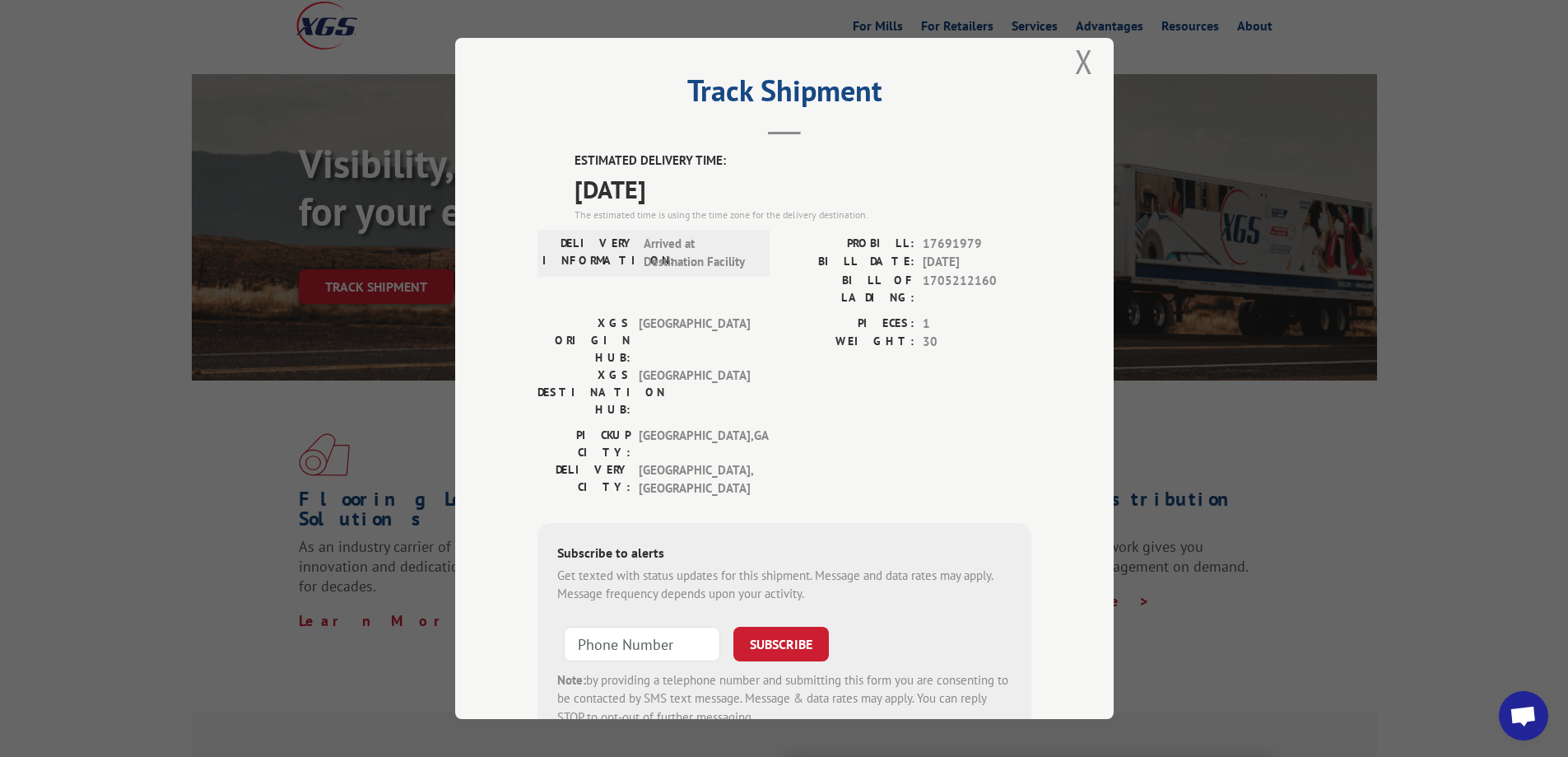
scroll to position [0, 0]
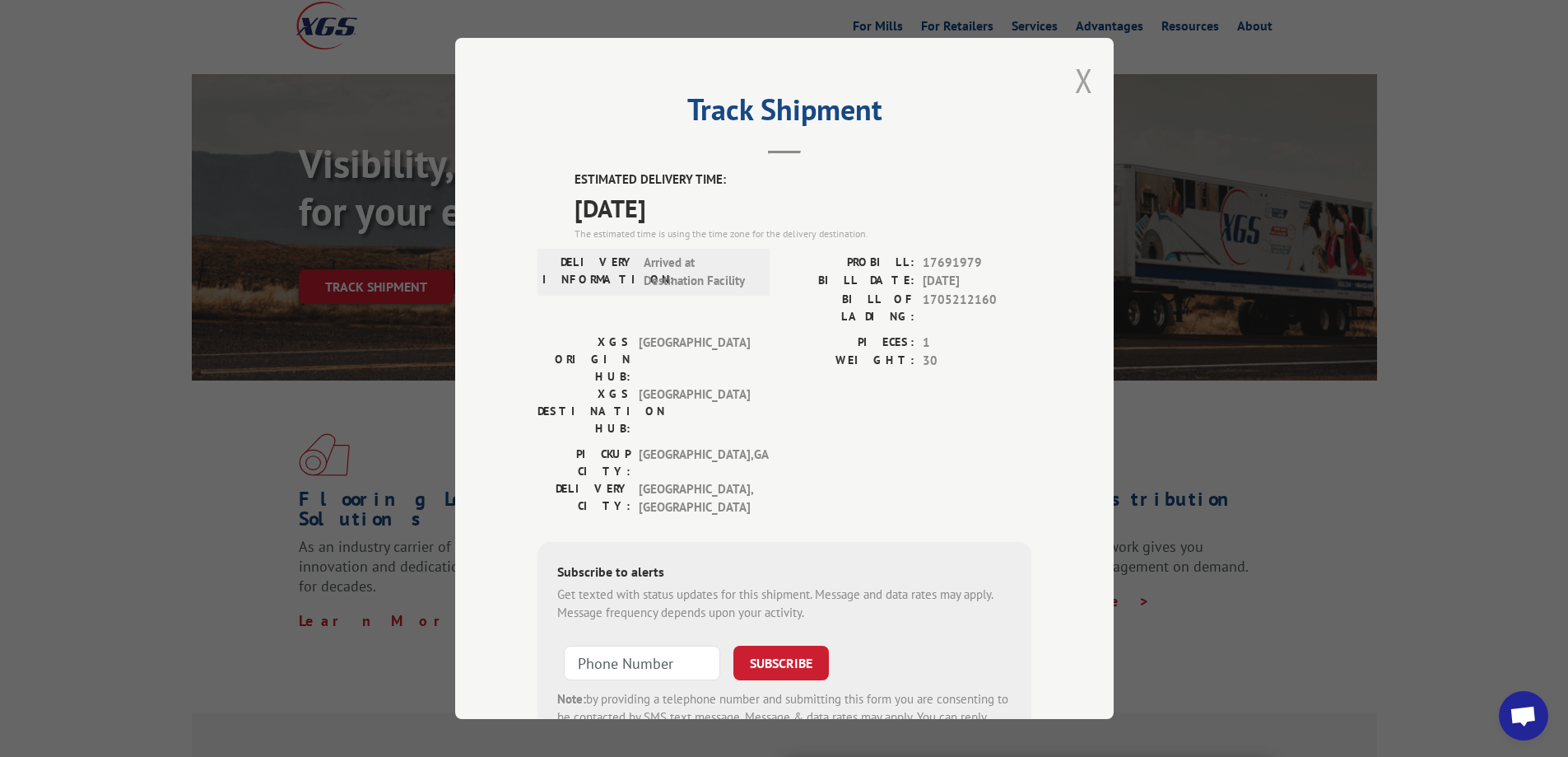
click at [1082, 78] on button "Close modal" at bounding box center [1084, 80] width 18 height 44
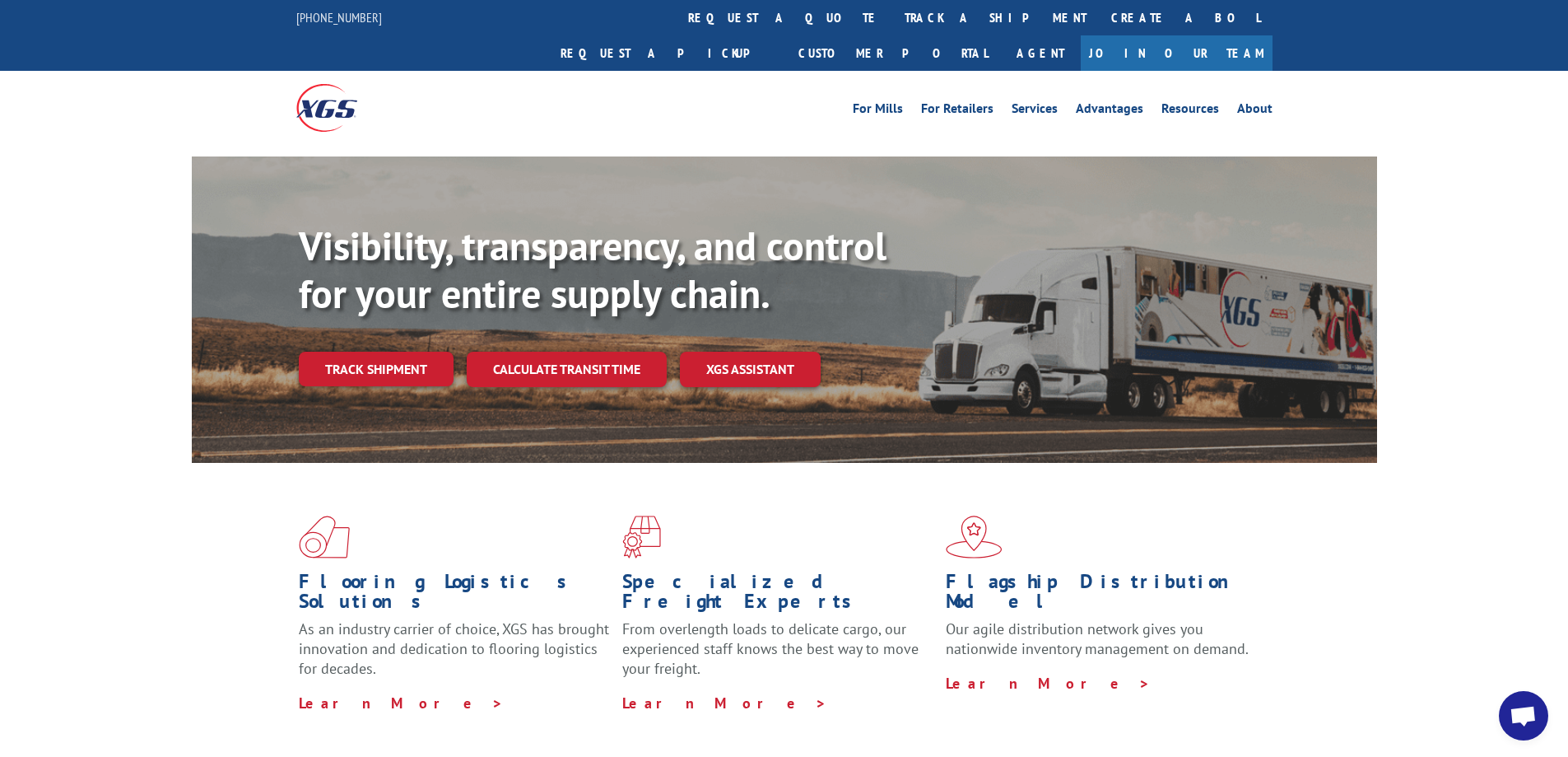
drag, startPoint x: 369, startPoint y: 69, endPoint x: 255, endPoint y: 72, distance: 114.0
click at [255, 72] on div "For [PERSON_NAME] For Retailers Services Advantages Resources About For [PERSON…" at bounding box center [784, 107] width 1568 height 73
click at [394, 71] on div at bounding box center [419, 107] width 244 height 73
drag, startPoint x: 372, startPoint y: 80, endPoint x: 360, endPoint y: 82, distance: 12.2
click at [371, 80] on div at bounding box center [419, 107] width 244 height 73
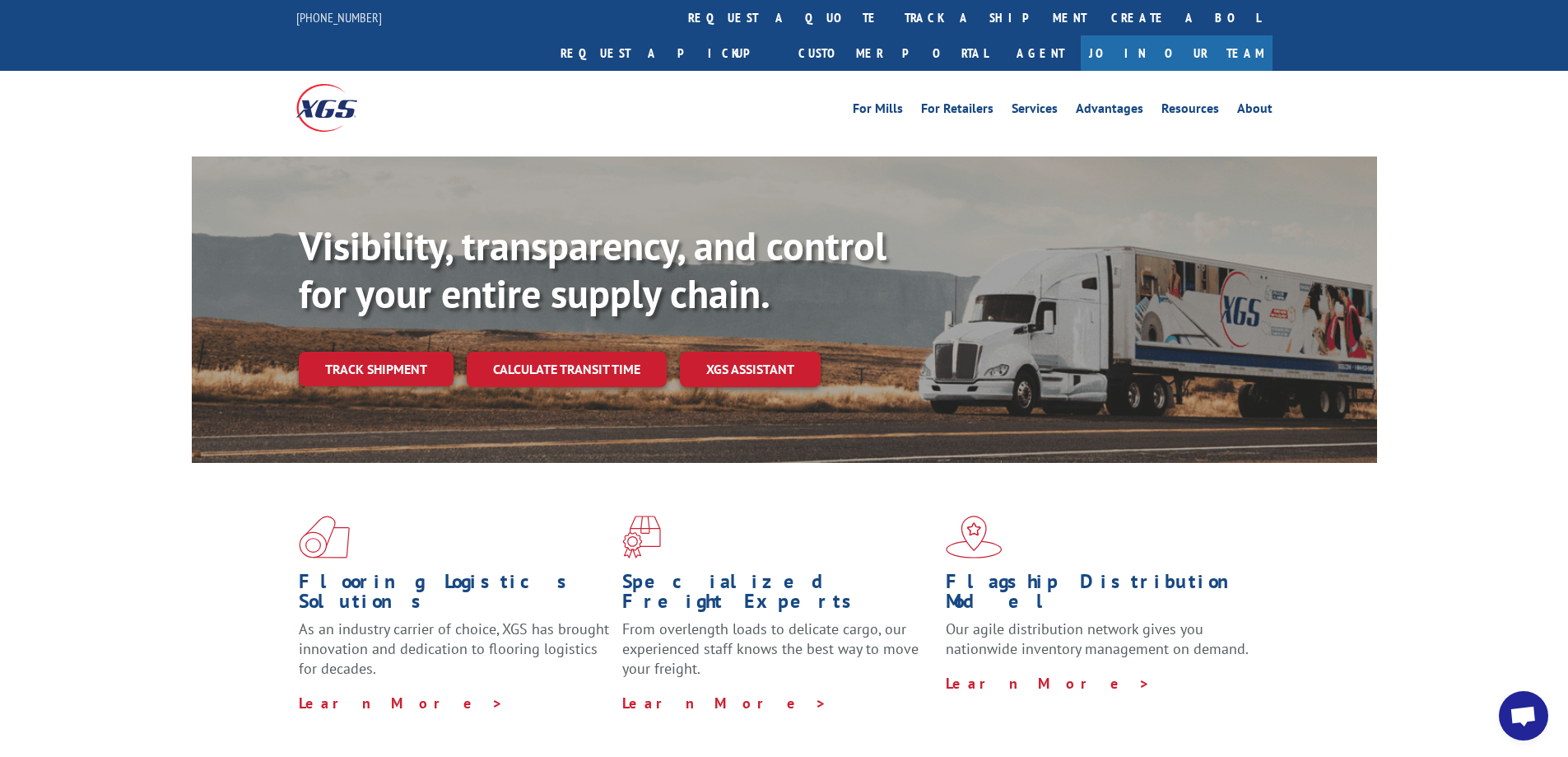
click at [343, 84] on img at bounding box center [327, 107] width 61 height 47
click at [1081, 36] on link "Agent" at bounding box center [1040, 53] width 80 height 36
click at [893, 13] on link "track a shipment" at bounding box center [996, 17] width 207 height 36
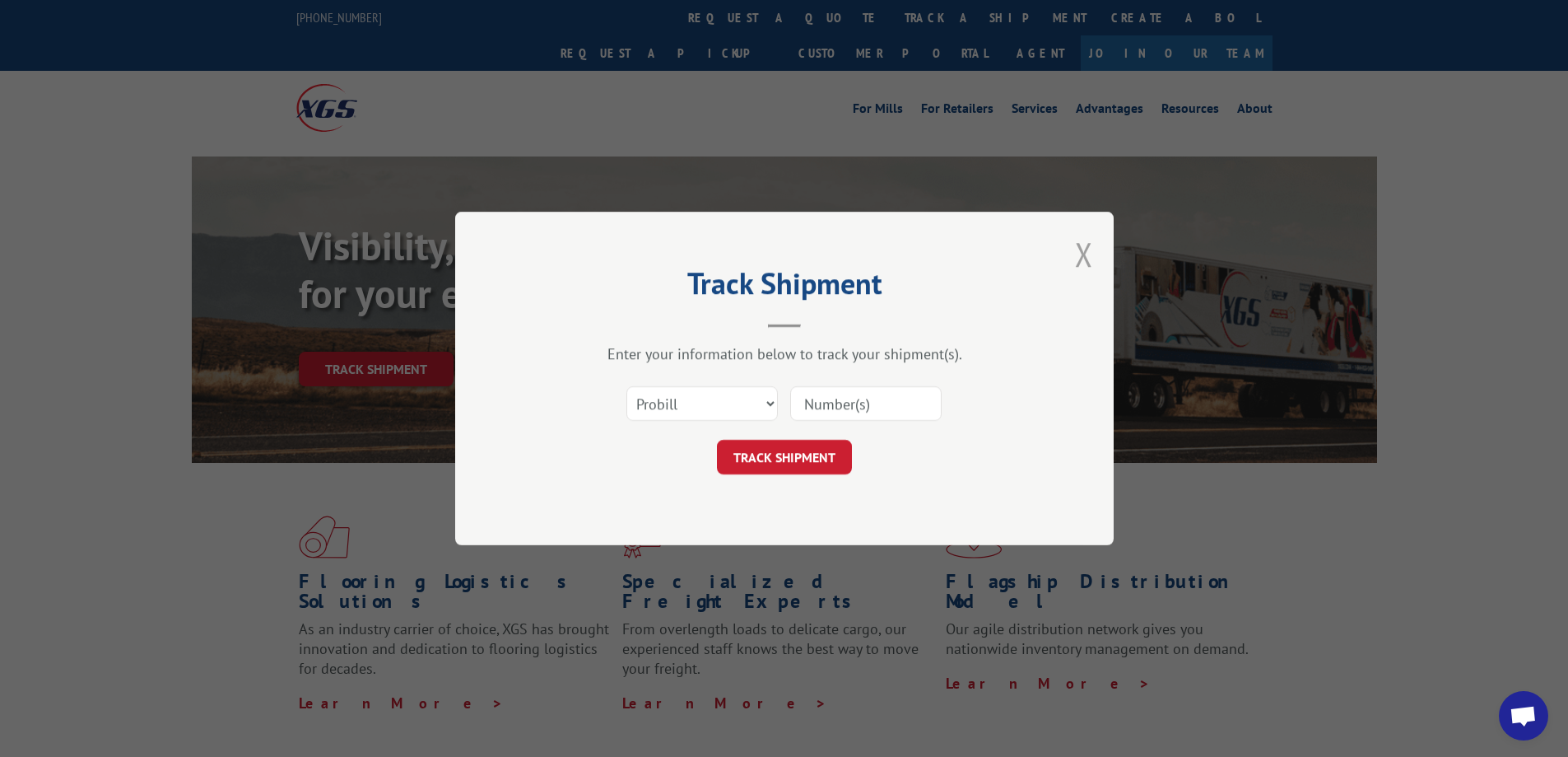
click at [1077, 254] on button "Close modal" at bounding box center [1084, 254] width 18 height 44
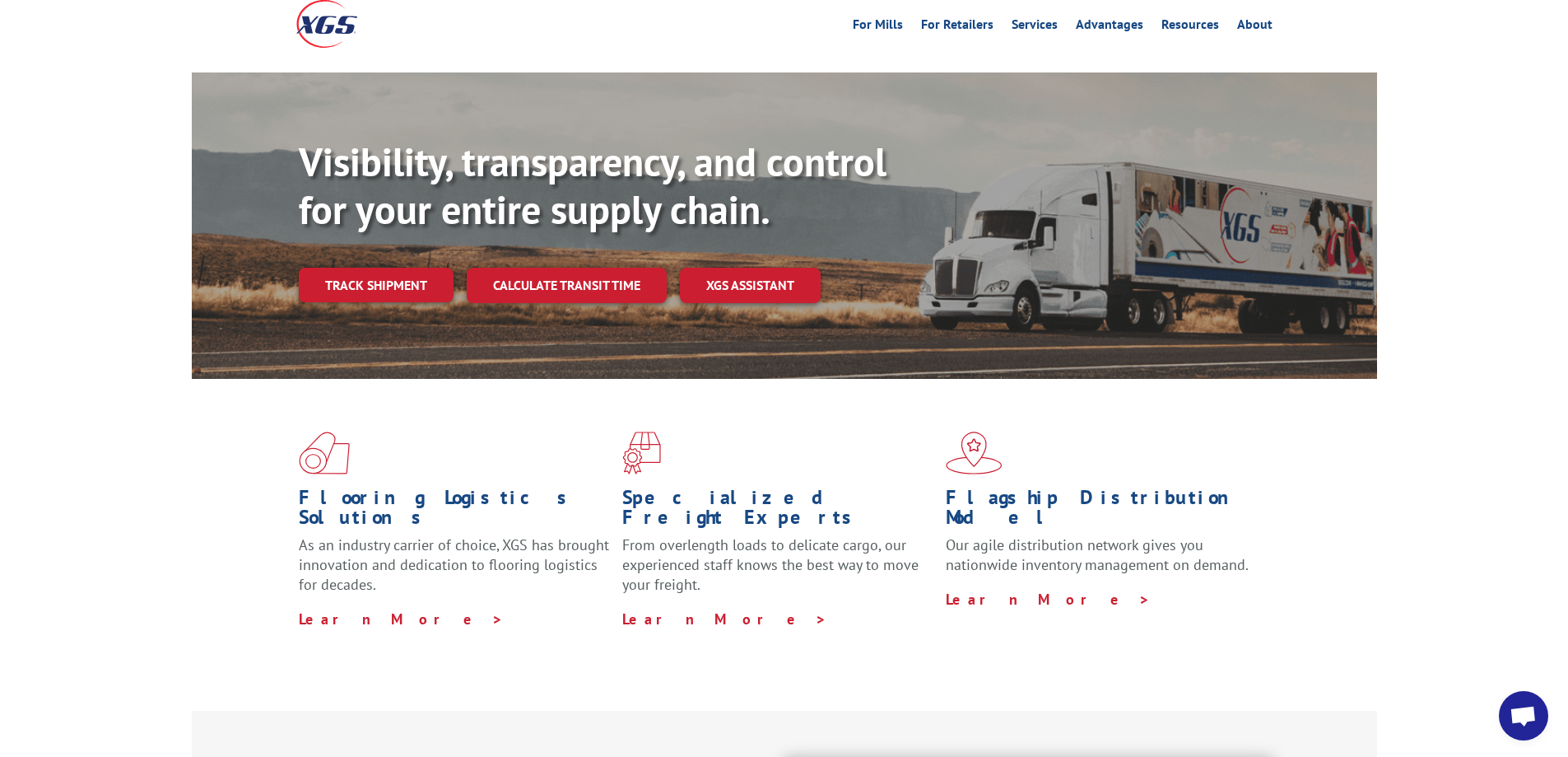
scroll to position [165, 0]
